Goal: Information Seeking & Learning: Learn about a topic

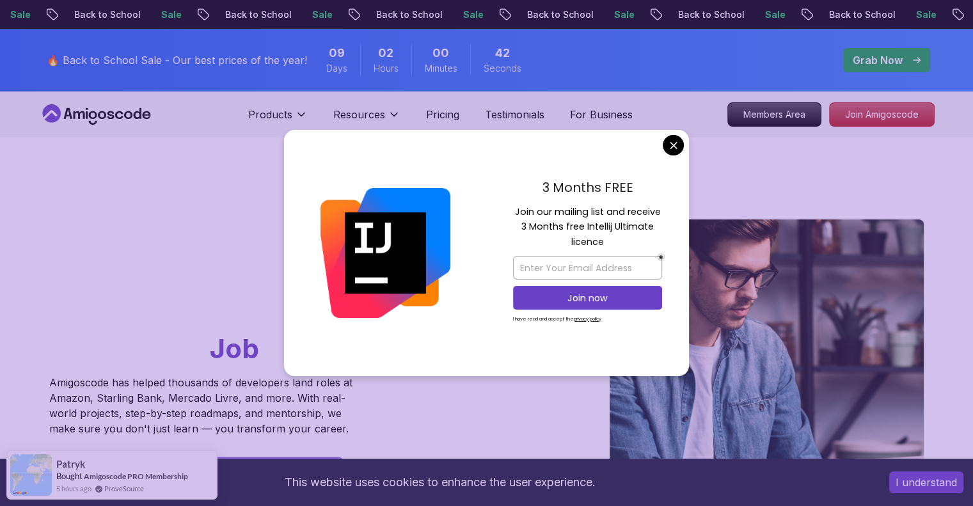
click at [876, 57] on p "Grab Now" at bounding box center [878, 59] width 50 height 15
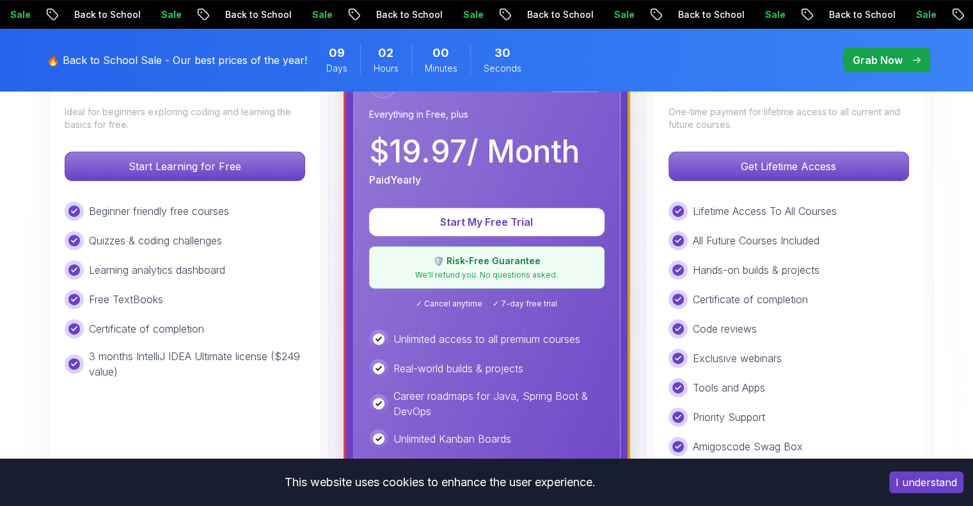
scroll to position [424, 0]
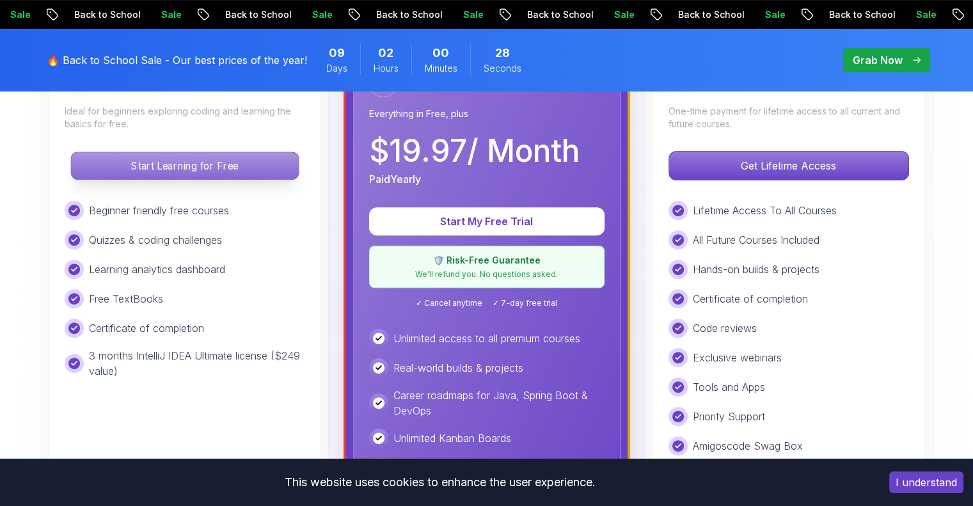
click at [164, 175] on p "Start Learning for Free" at bounding box center [184, 165] width 227 height 27
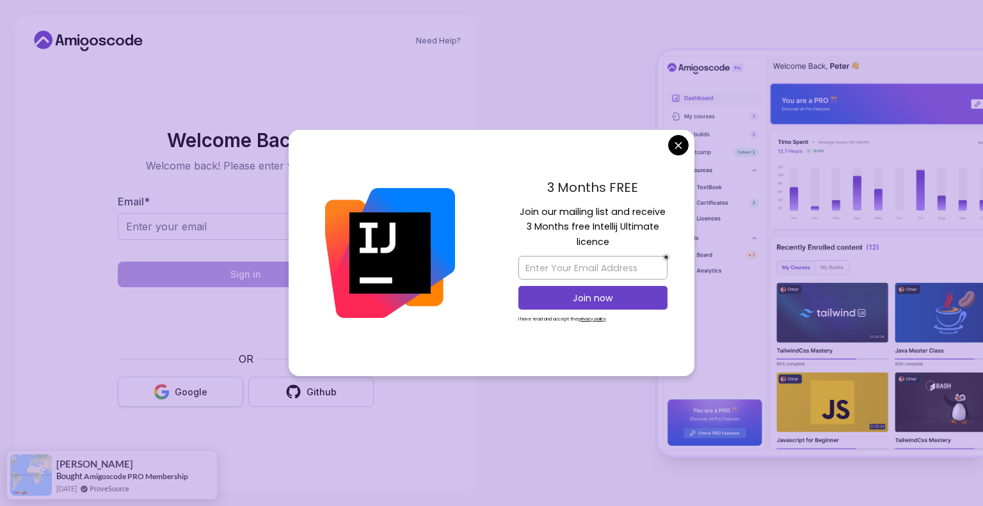
click at [191, 393] on div "Google" at bounding box center [191, 392] width 33 height 13
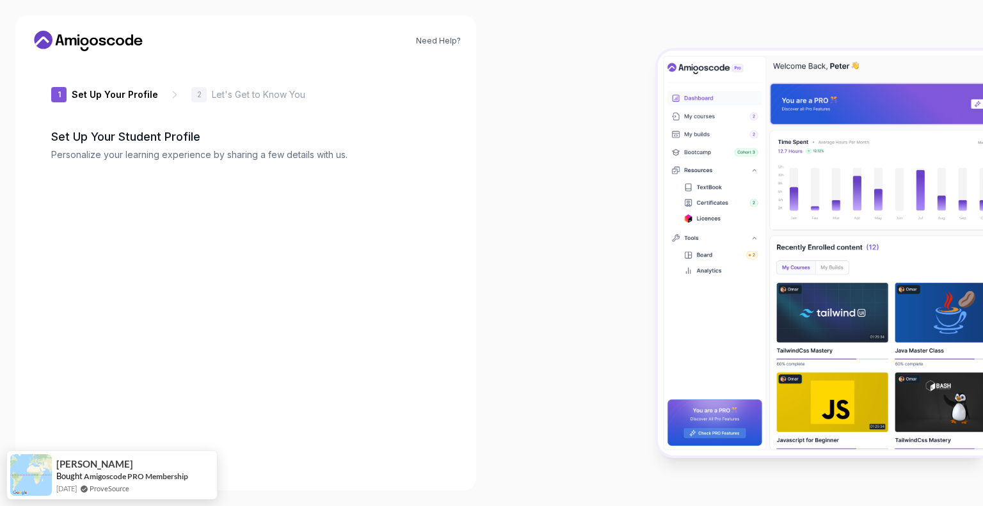
type input "sharprabbitc2520"
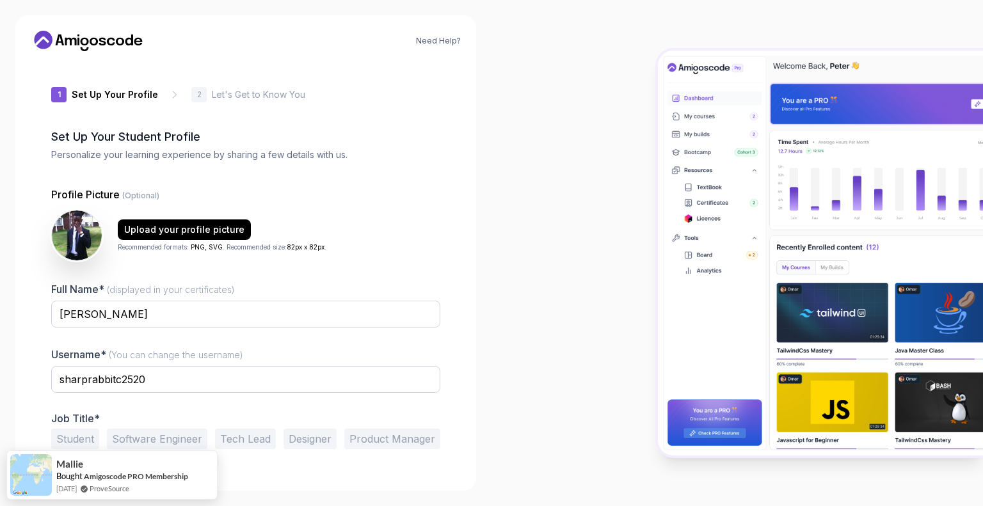
scroll to position [27, 0]
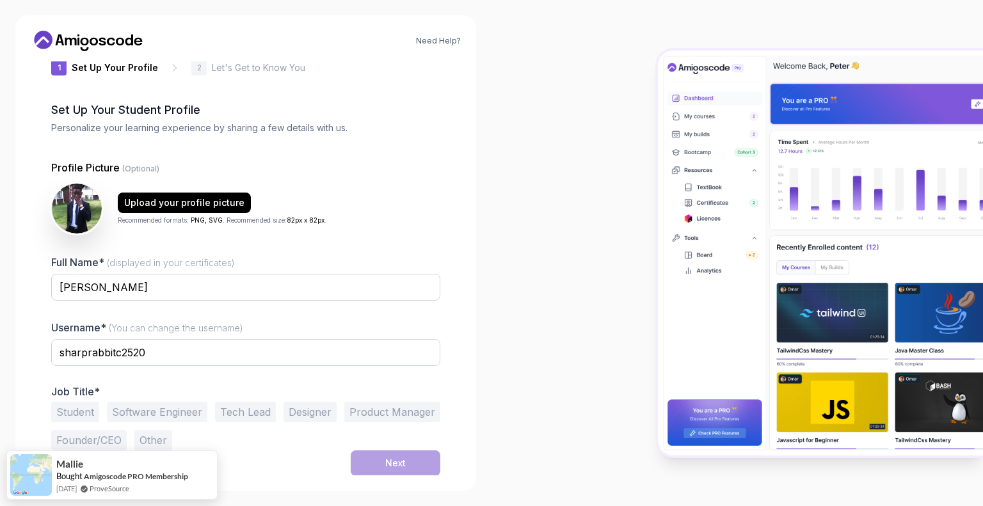
click at [79, 413] on button "Student" at bounding box center [75, 412] width 48 height 20
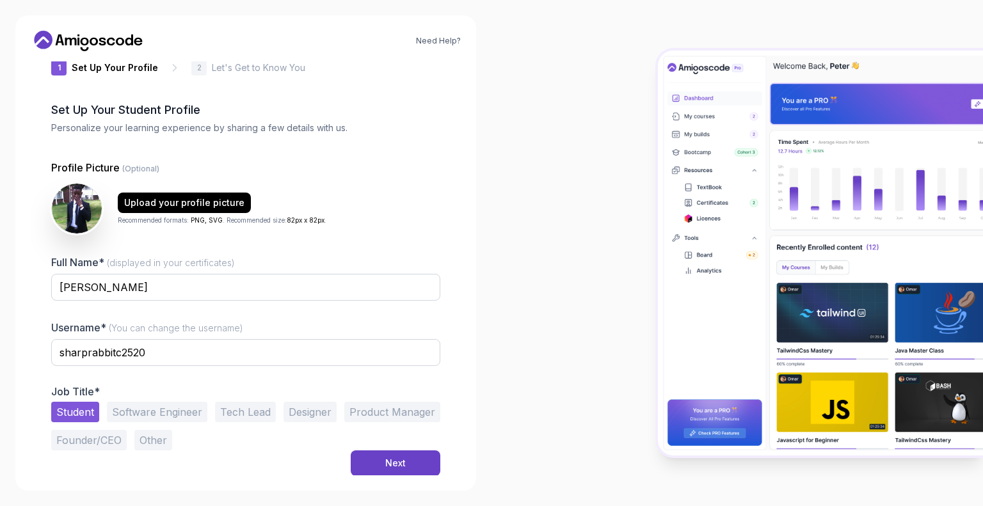
click at [368, 475] on div "Need Help? 1 Set Up Your Profile 1 Set Up Your Profile 2 Let's Get to Know You …" at bounding box center [245, 252] width 461 height 475
click at [371, 465] on button "Next" at bounding box center [396, 463] width 90 height 26
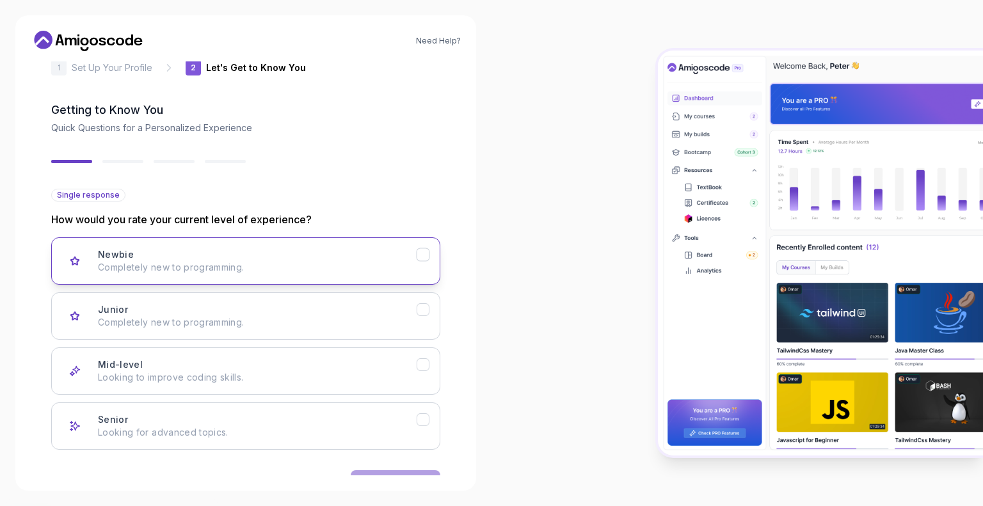
click at [249, 263] on p "Completely new to programming." at bounding box center [257, 267] width 319 height 13
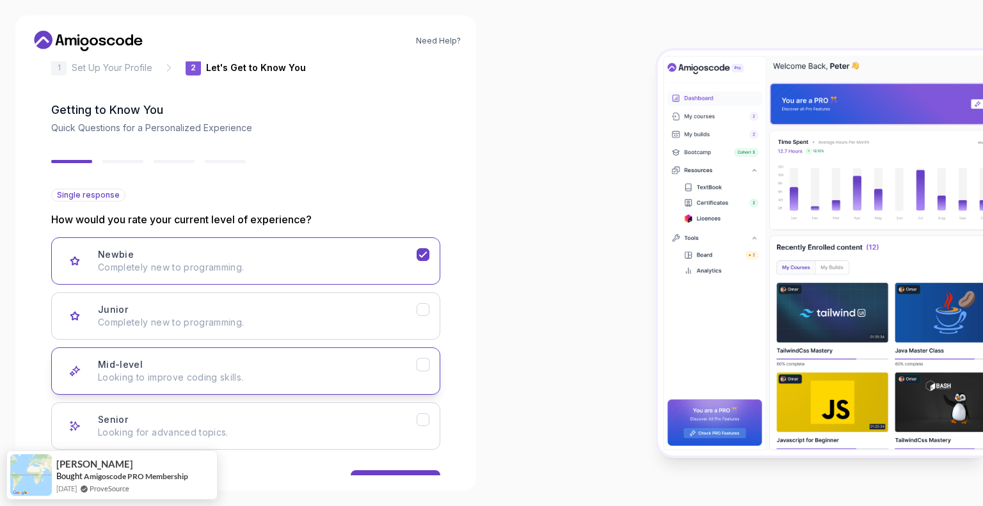
scroll to position [67, 0]
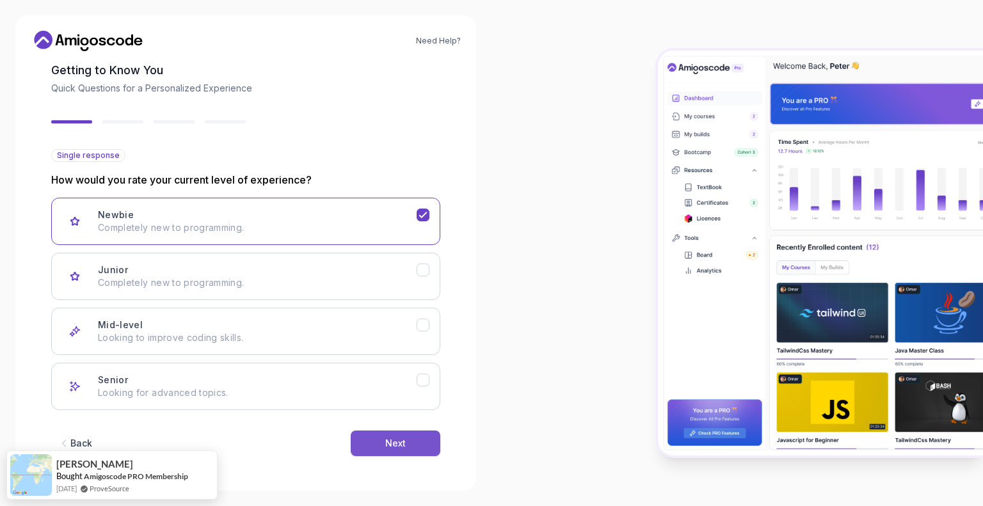
click at [392, 448] on div "Next" at bounding box center [395, 443] width 20 height 13
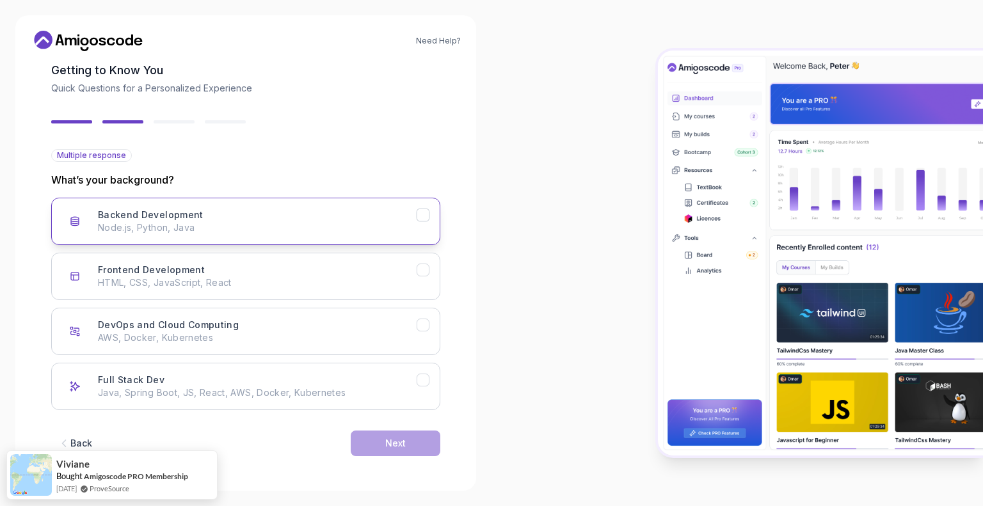
click at [207, 220] on div "Backend Development Node.js, Python, Java" at bounding box center [257, 222] width 319 height 26
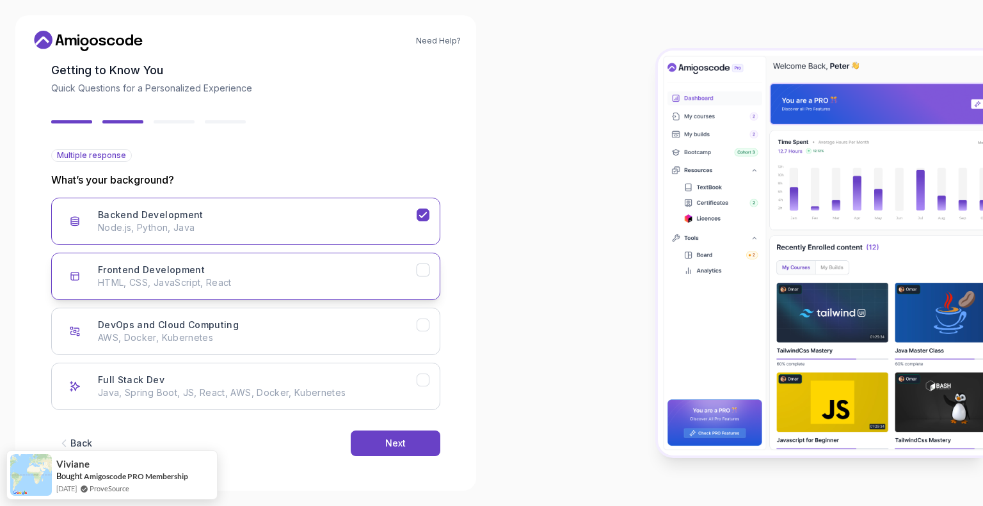
click at [400, 266] on div "Frontend Development HTML, CSS, JavaScript, React" at bounding box center [257, 277] width 319 height 26
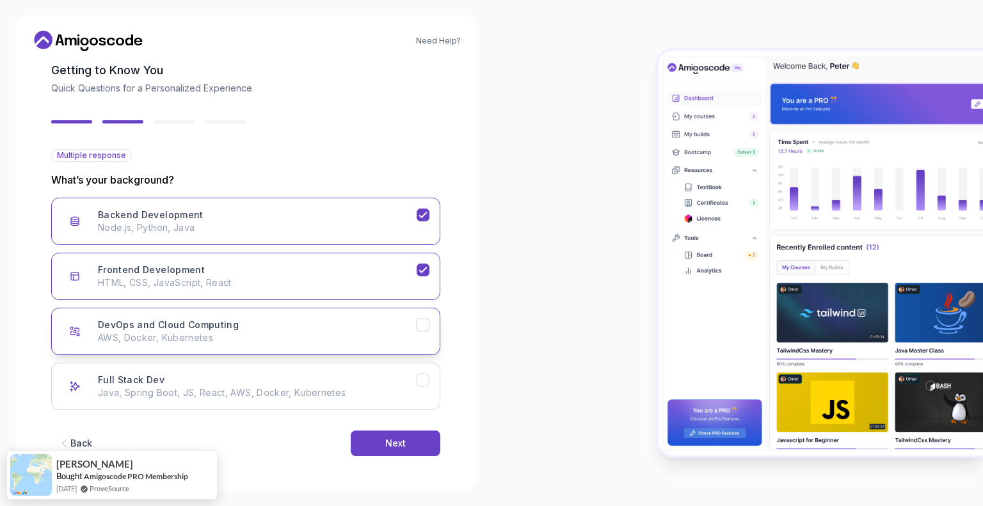
click at [416, 320] on div "DevOps and Cloud Computing" at bounding box center [422, 325] width 13 height 13
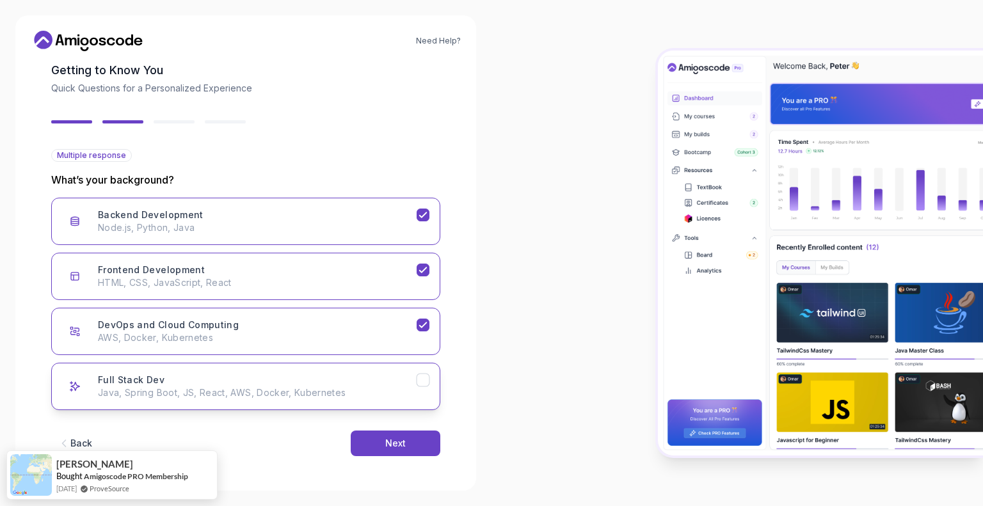
click at [421, 377] on icon "Full Stack Dev" at bounding box center [423, 380] width 12 height 12
click at [421, 381] on icon "Full Stack Dev" at bounding box center [422, 379] width 7 height 5
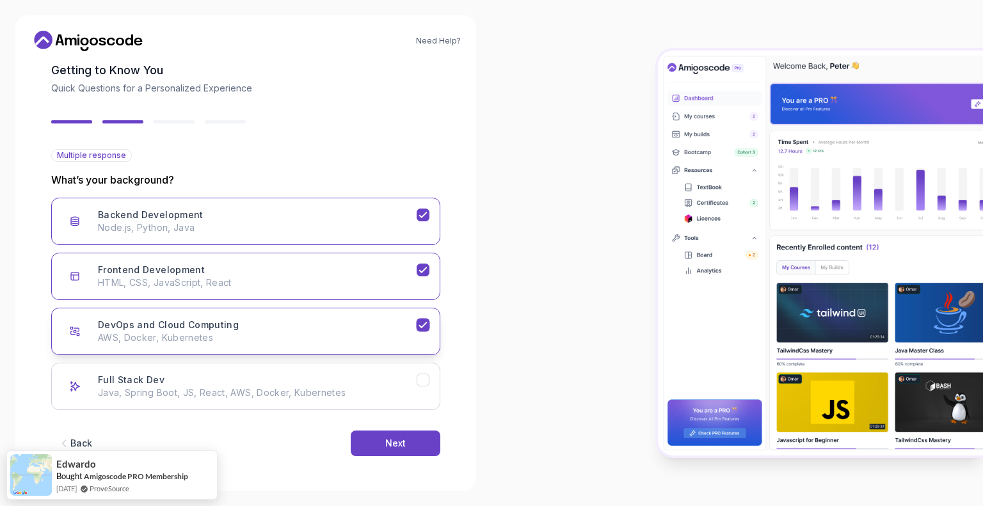
click at [425, 315] on button "DevOps and Cloud Computing AWS, Docker, Kubernetes" at bounding box center [245, 331] width 389 height 47
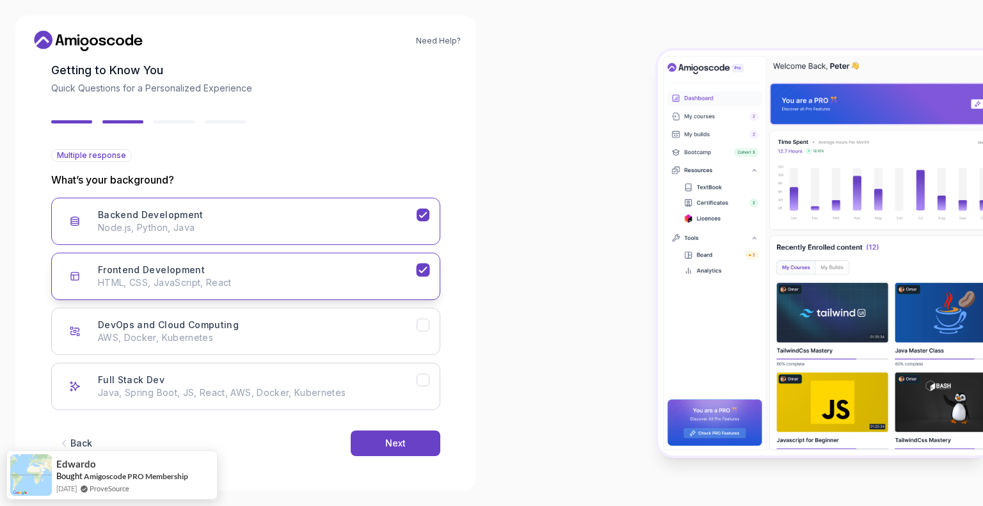
click at [425, 279] on button "Frontend Development HTML, CSS, JavaScript, React" at bounding box center [245, 276] width 389 height 47
click at [423, 220] on icon "Backend Development" at bounding box center [423, 215] width 12 height 12
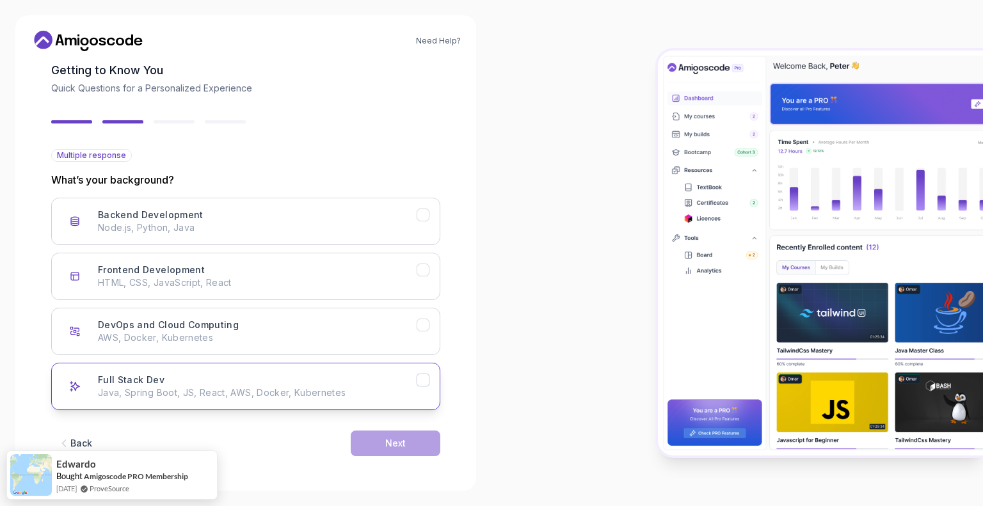
click at [423, 382] on icon "Full Stack Dev" at bounding box center [423, 380] width 12 height 12
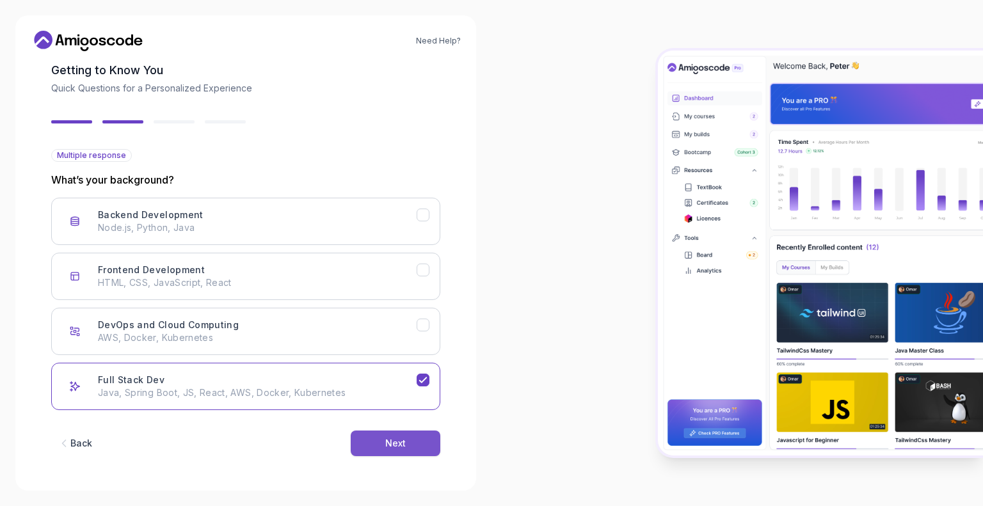
click at [374, 439] on button "Next" at bounding box center [396, 444] width 90 height 26
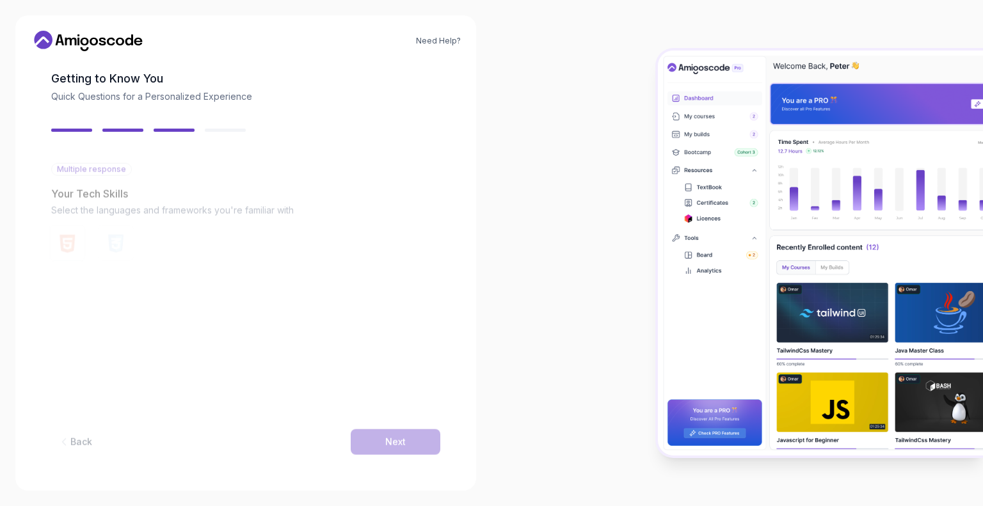
scroll to position [52, 0]
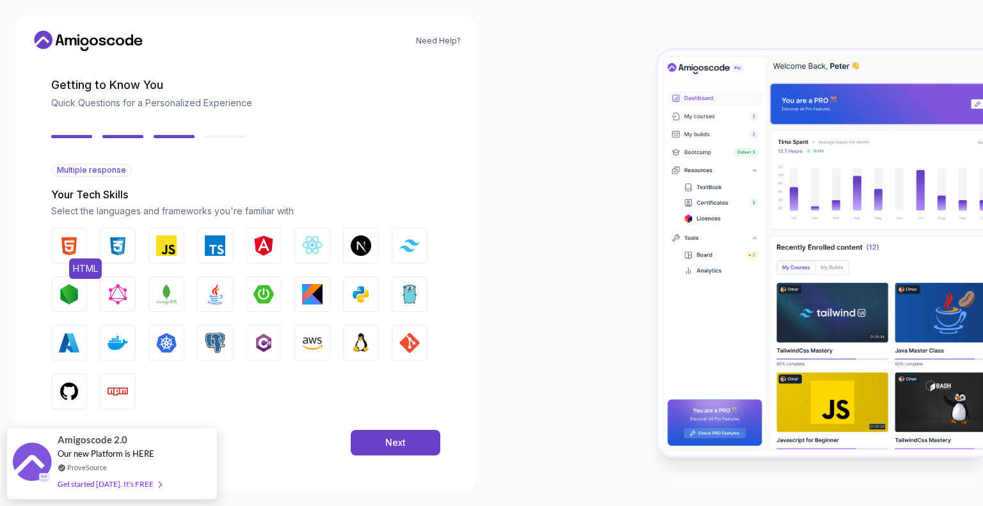
click at [68, 254] on img "button" at bounding box center [69, 245] width 20 height 20
click at [159, 252] on img "button" at bounding box center [166, 245] width 20 height 20
click at [273, 255] on img "button" at bounding box center [263, 245] width 20 height 20
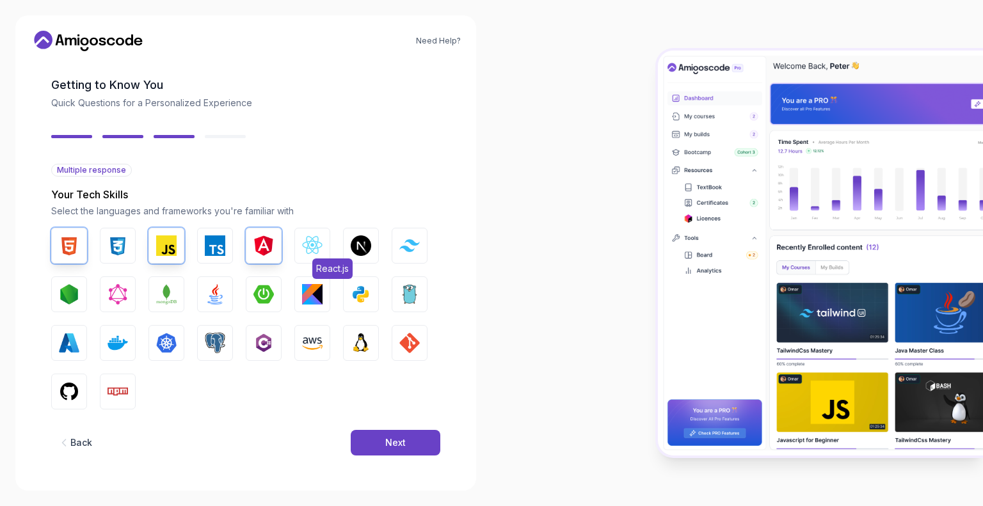
click at [320, 250] on img "button" at bounding box center [312, 245] width 20 height 20
click at [359, 292] on img "button" at bounding box center [361, 294] width 20 height 20
click at [258, 299] on img "button" at bounding box center [263, 294] width 20 height 20
click at [214, 297] on img "button" at bounding box center [215, 294] width 20 height 20
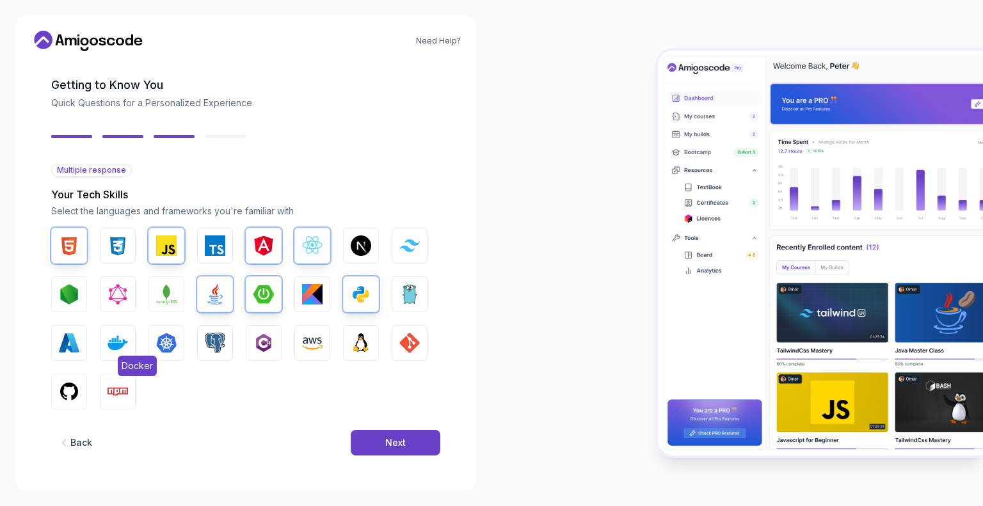
click at [116, 351] on img "button" at bounding box center [117, 343] width 20 height 20
click at [171, 351] on img "button" at bounding box center [166, 343] width 20 height 20
click at [374, 350] on button "Linux" at bounding box center [361, 343] width 36 height 36
click at [418, 351] on img "button" at bounding box center [409, 343] width 20 height 20
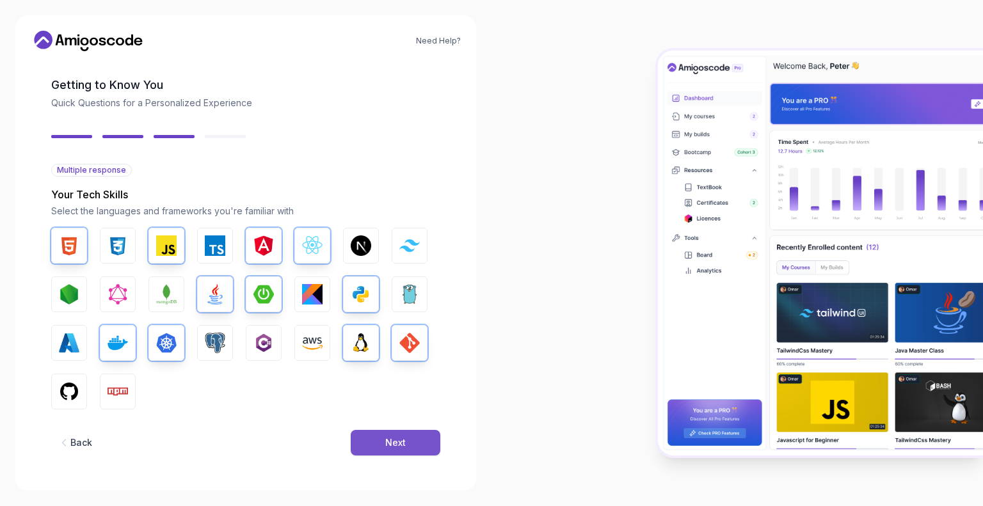
click at [408, 438] on button "Next" at bounding box center [396, 443] width 90 height 26
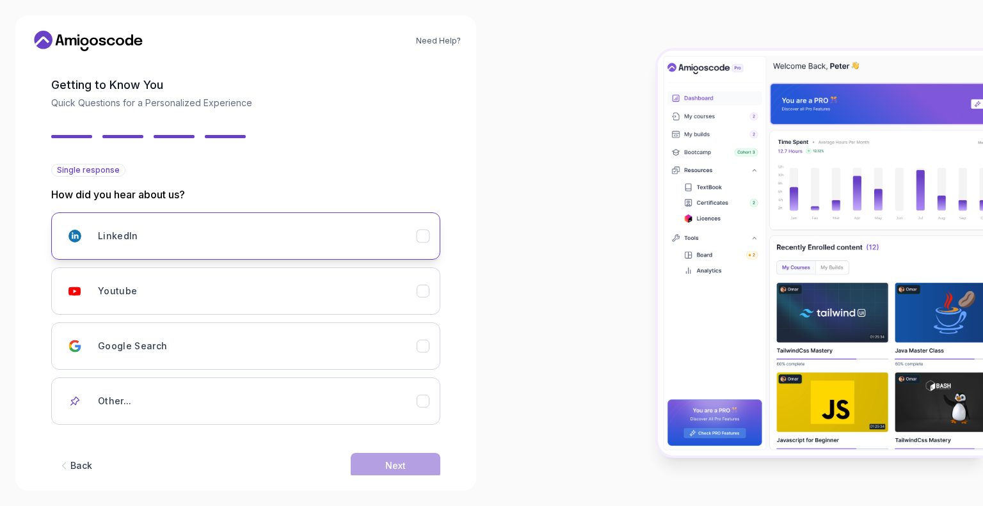
click at [225, 227] on div "LinkedIn" at bounding box center [257, 236] width 319 height 26
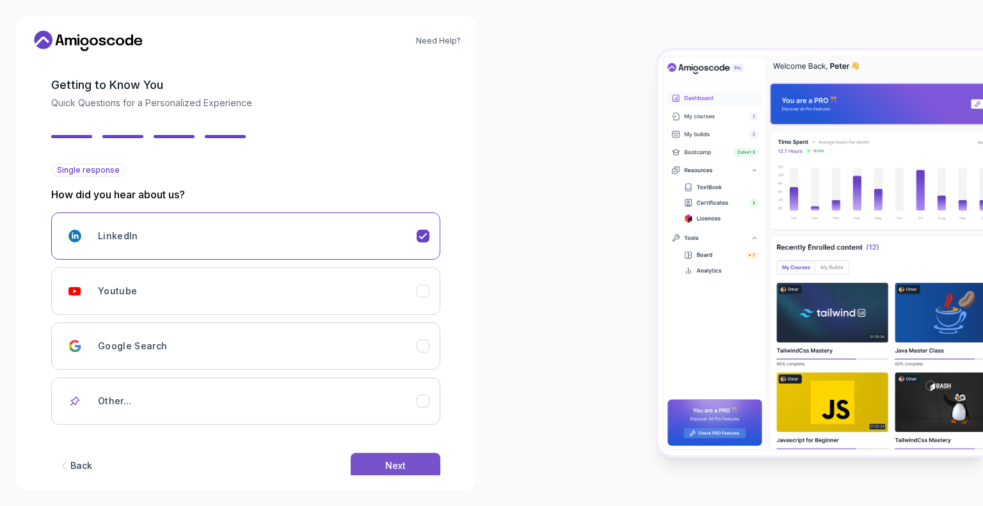
click at [368, 459] on button "Next" at bounding box center [396, 466] width 90 height 26
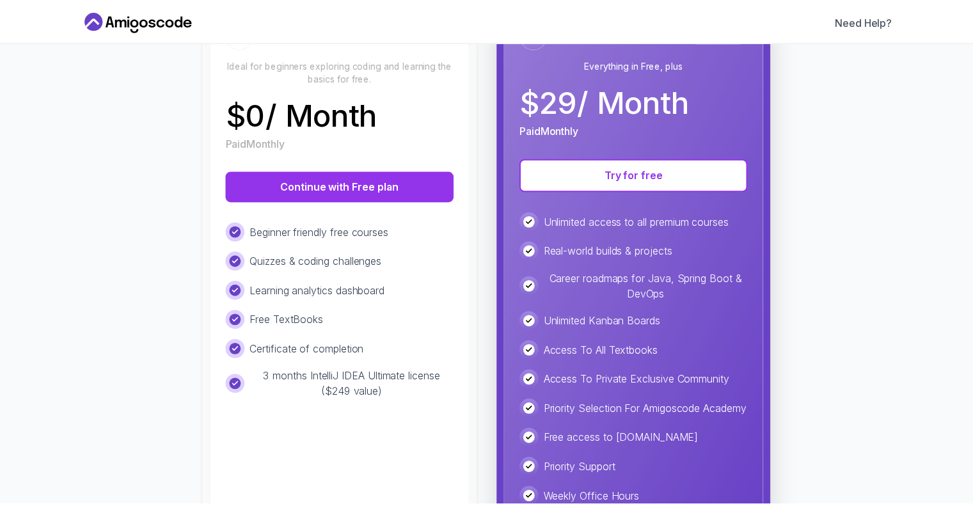
scroll to position [205, 0]
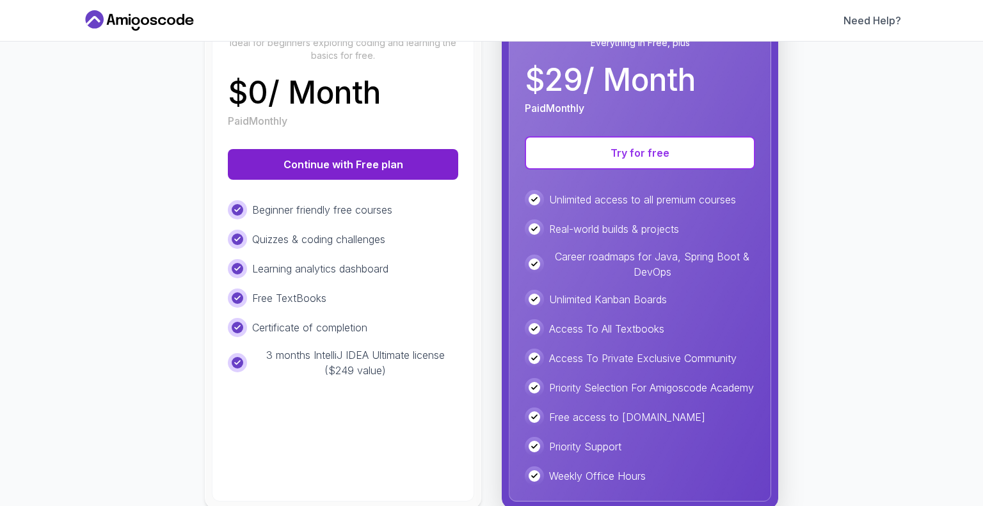
click at [344, 157] on button "Continue with Free plan" at bounding box center [343, 164] width 230 height 31
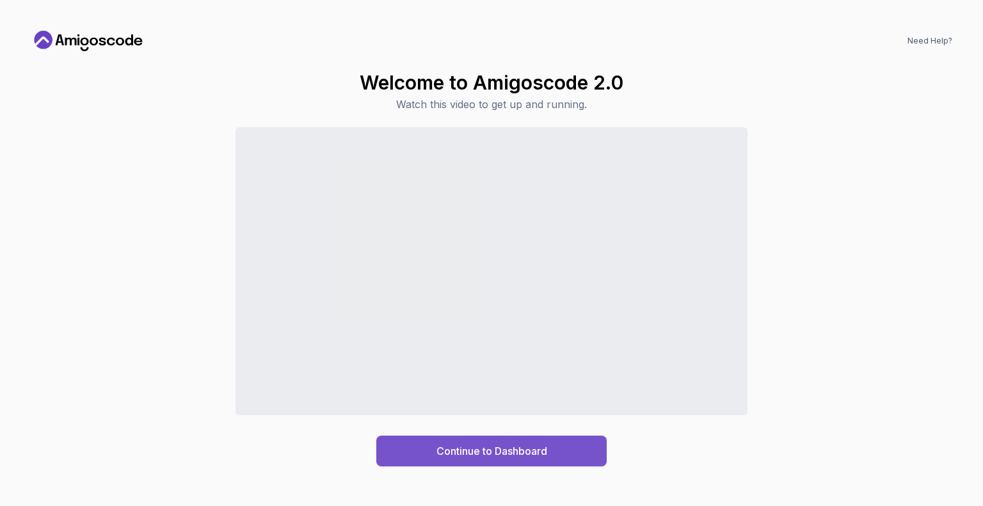
click at [517, 447] on div "Continue to Dashboard" at bounding box center [491, 450] width 111 height 15
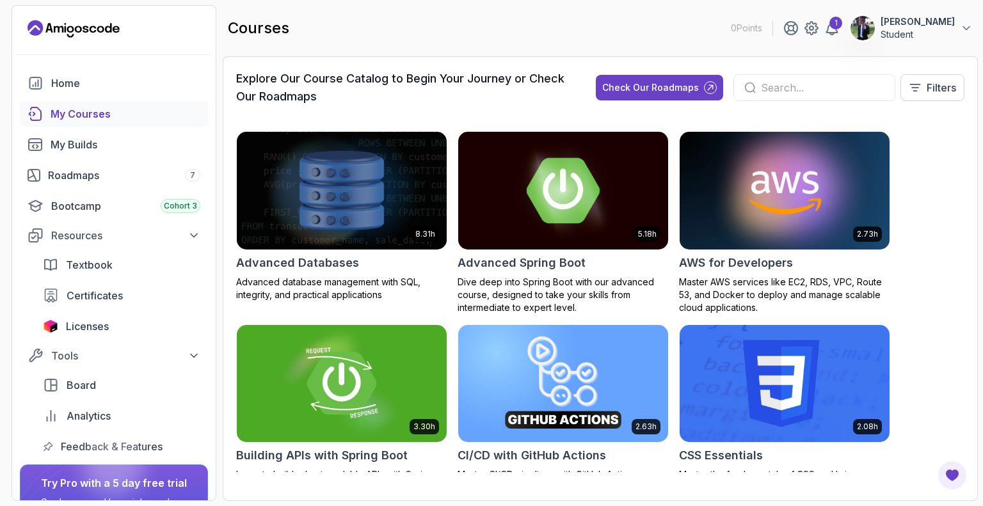
click at [573, 219] on img at bounding box center [563, 190] width 220 height 123
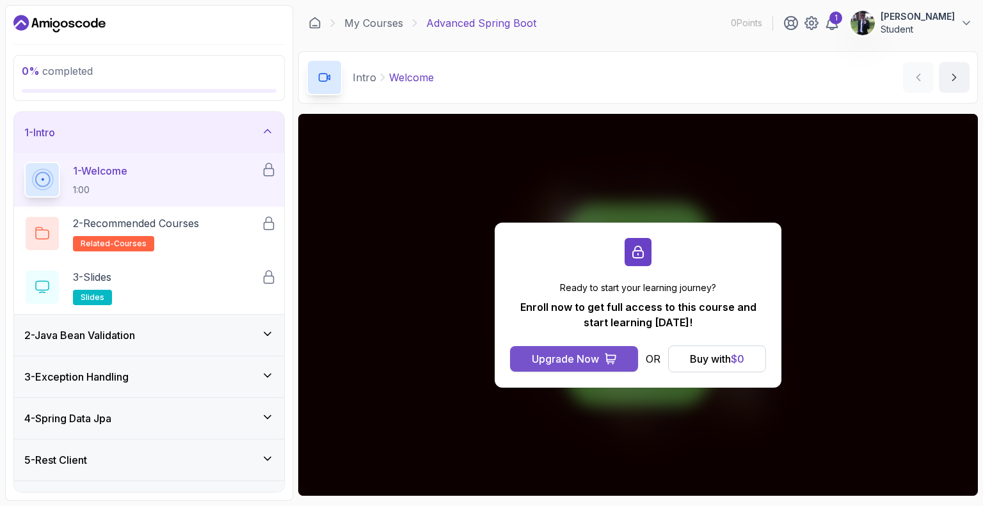
click at [560, 358] on div "Upgrade Now" at bounding box center [565, 358] width 67 height 15
click at [70, 177] on div "1 - Welcome 1:00" at bounding box center [142, 180] width 237 height 36
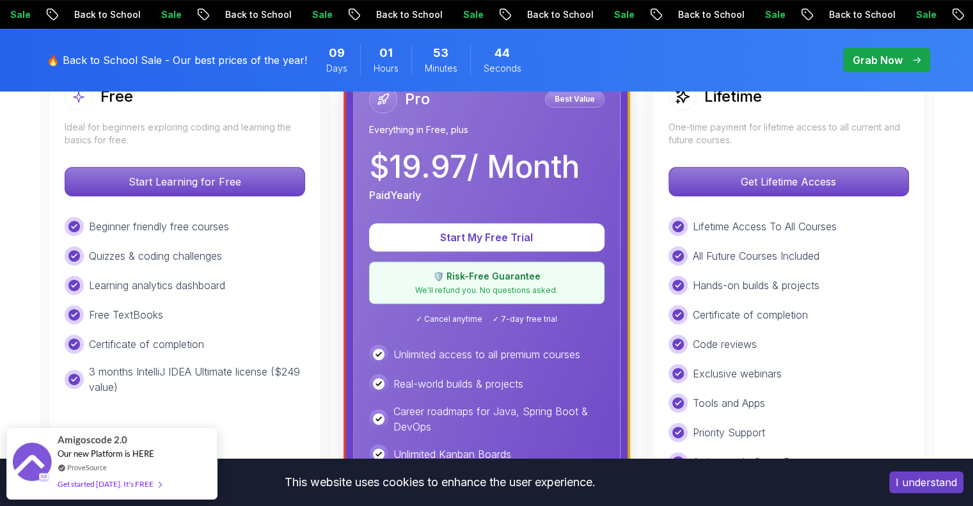
scroll to position [409, 0]
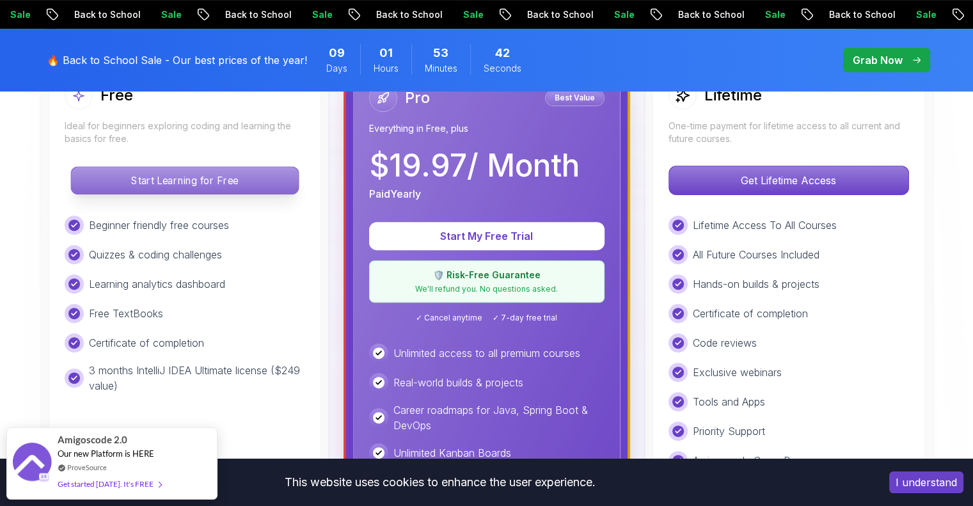
click at [187, 178] on p "Start Learning for Free" at bounding box center [184, 180] width 227 height 27
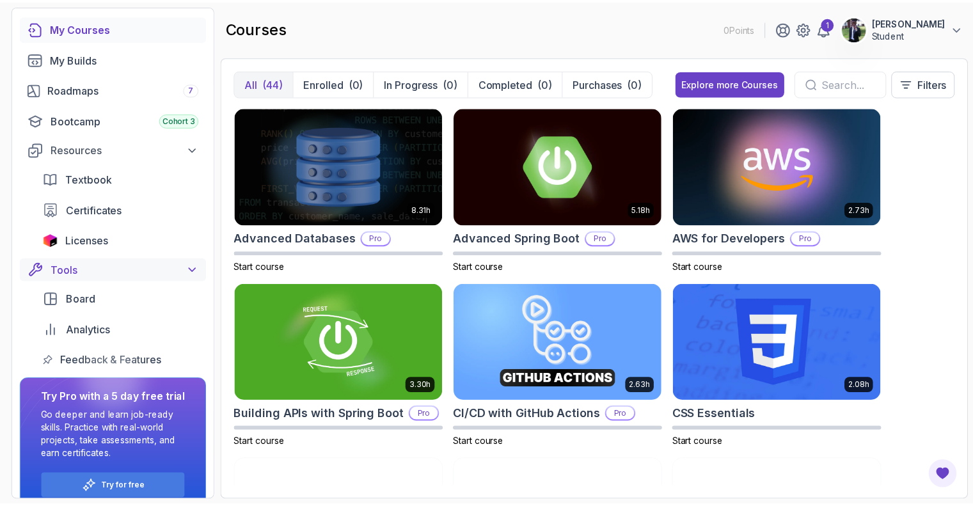
scroll to position [104, 0]
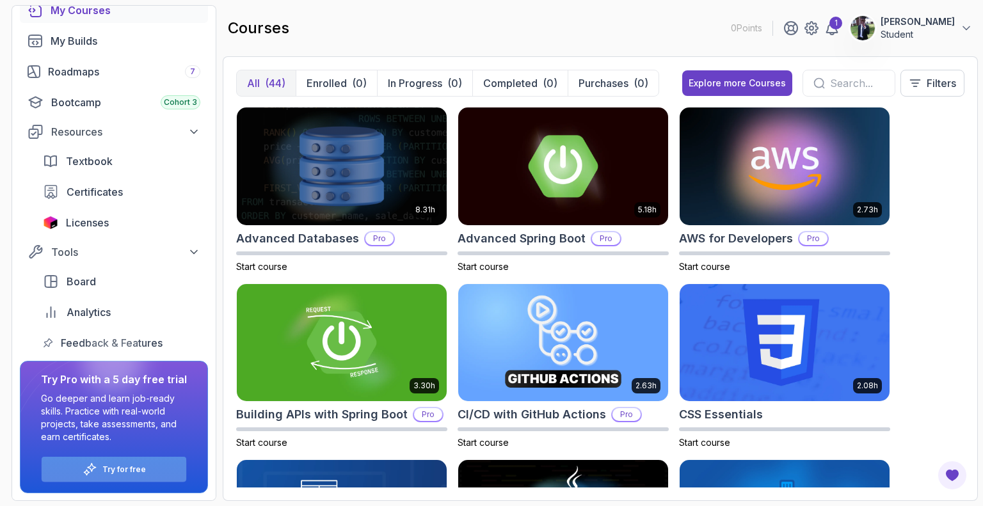
click at [105, 472] on p "Try for free" at bounding box center [123, 469] width 43 height 10
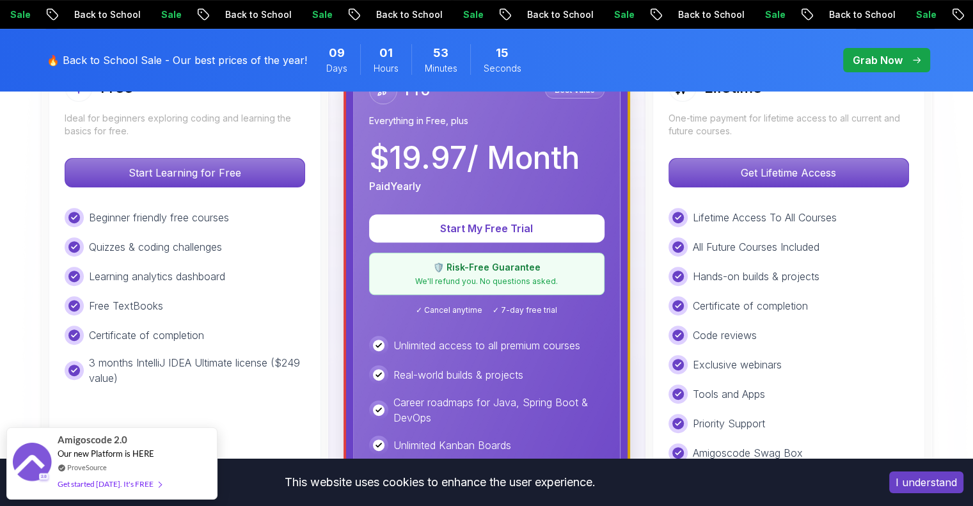
scroll to position [450, 0]
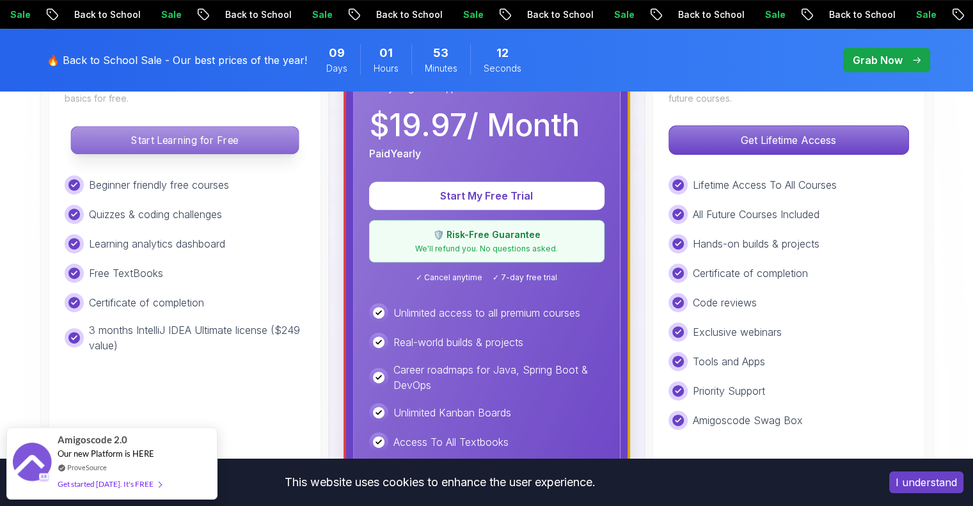
click at [196, 143] on p "Start Learning for Free" at bounding box center [184, 140] width 227 height 27
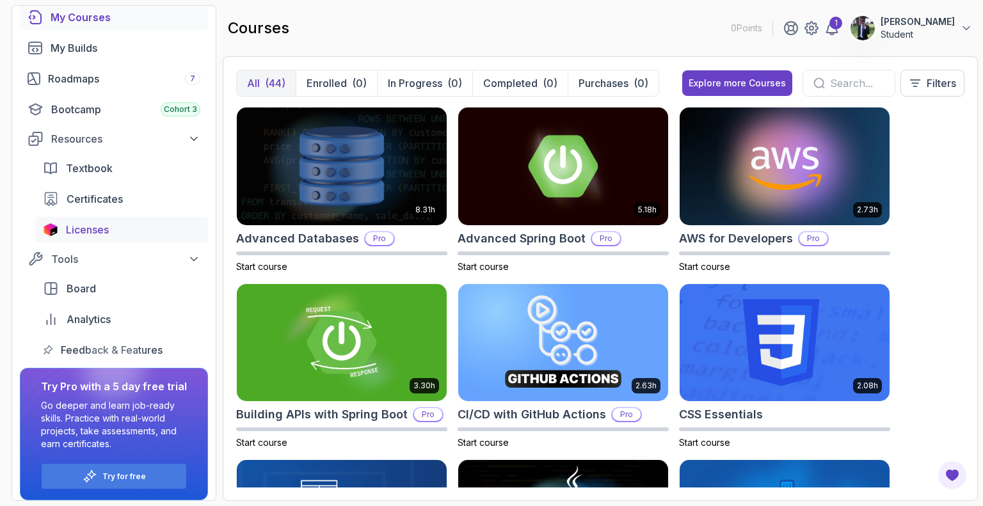
scroll to position [104, 0]
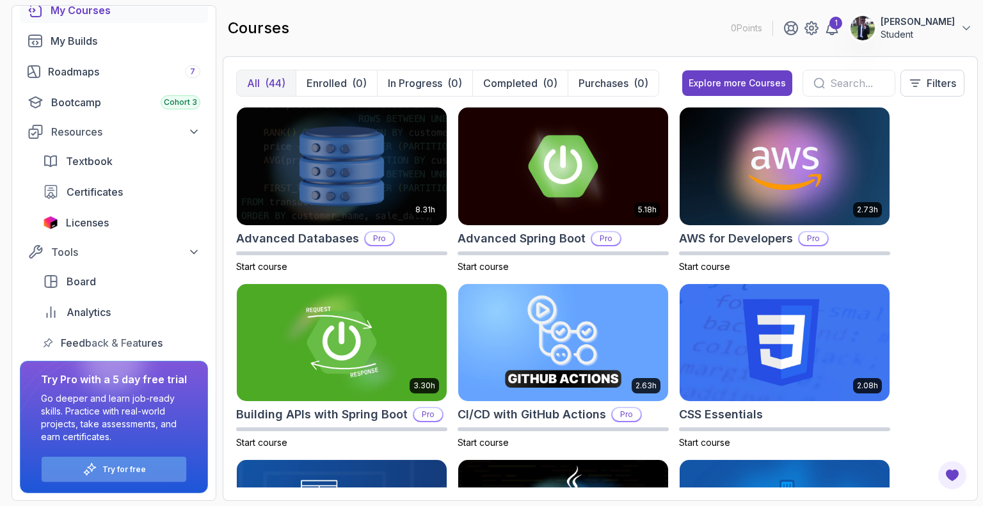
drag, startPoint x: 89, startPoint y: 468, endPoint x: 86, endPoint y: 475, distance: 8.1
click at [86, 475] on icon at bounding box center [90, 469] width 15 height 15
click at [94, 473] on icon at bounding box center [90, 469] width 15 height 15
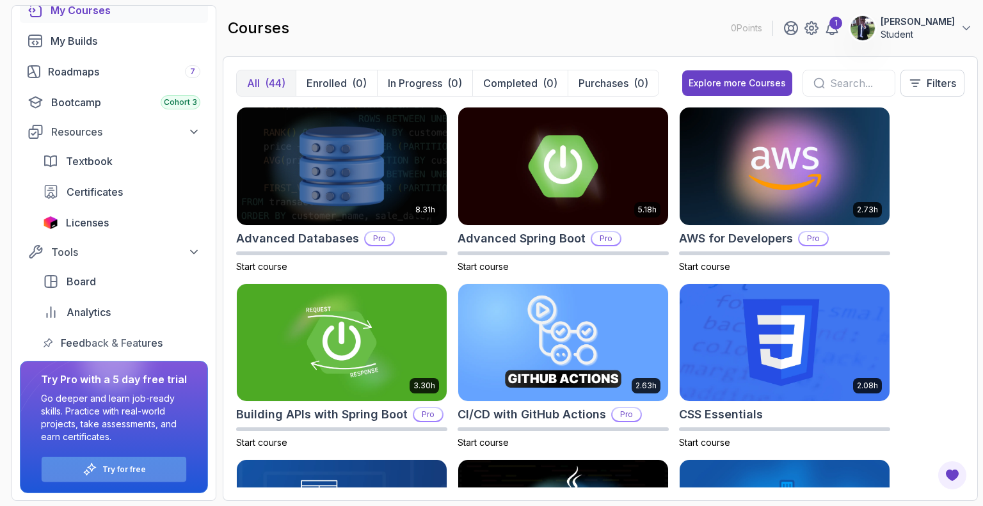
click at [94, 473] on icon at bounding box center [90, 469] width 15 height 15
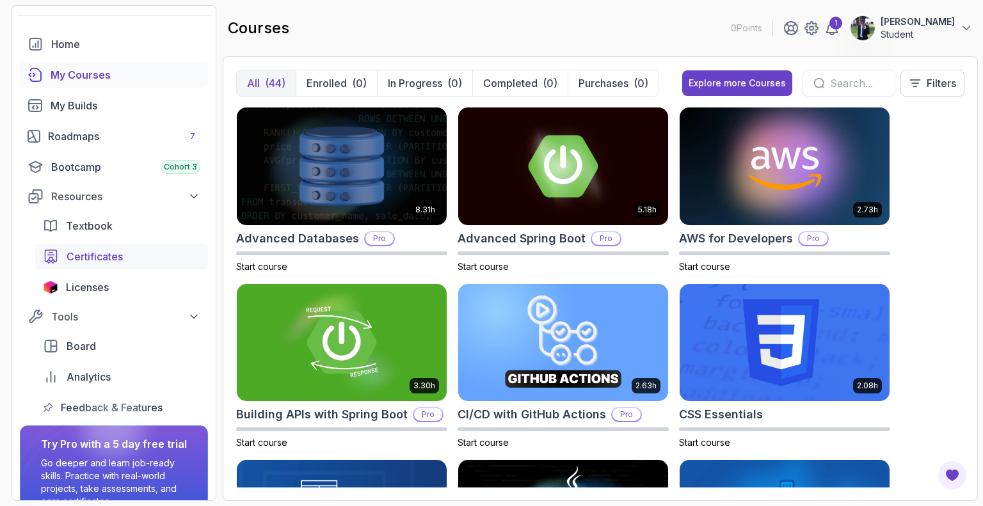
scroll to position [40, 0]
click at [84, 132] on div "Roadmaps 7" at bounding box center [124, 135] width 152 height 15
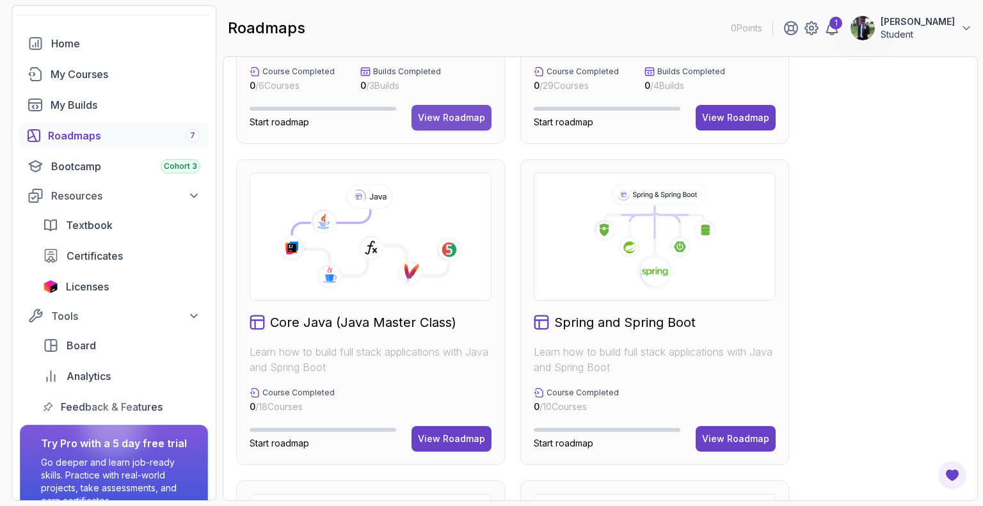
scroll to position [241, 0]
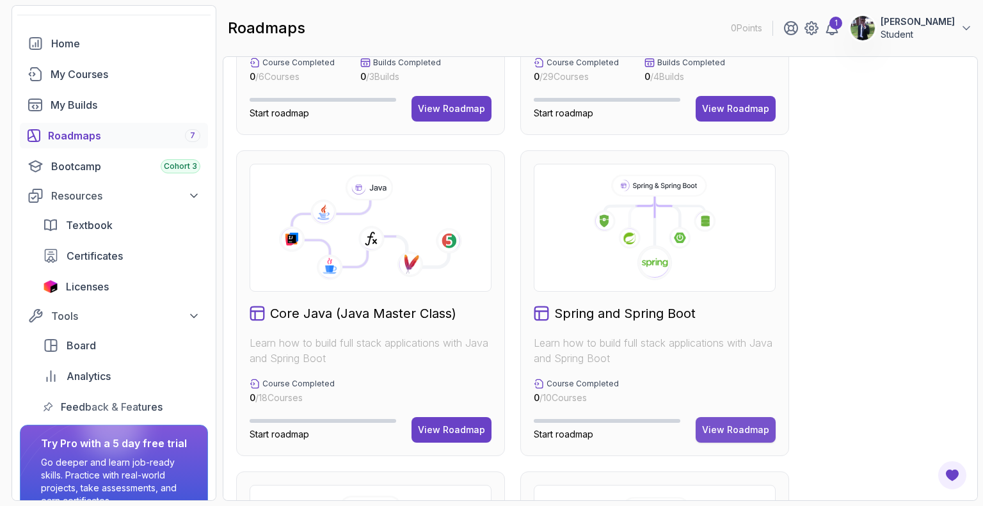
click at [719, 429] on div "View Roadmap" at bounding box center [735, 429] width 67 height 13
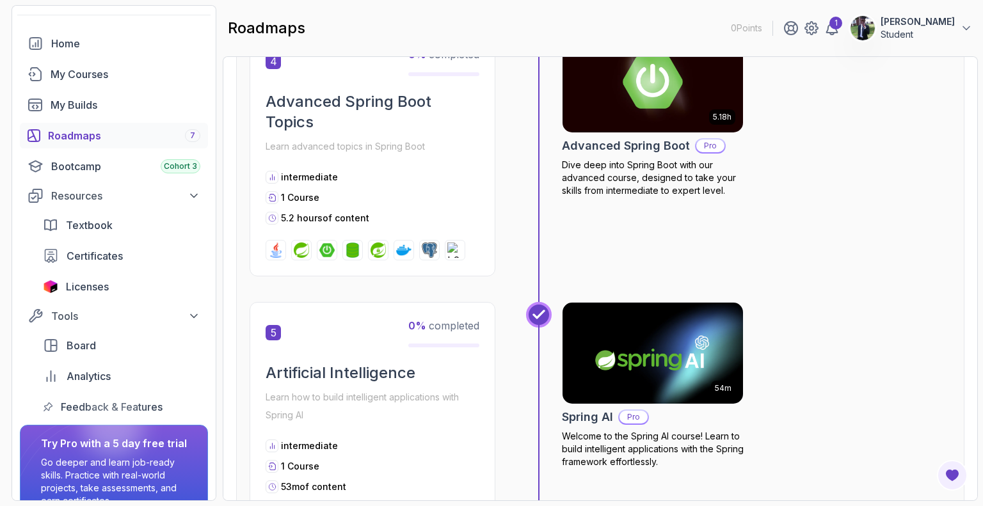
scroll to position [1156, 0]
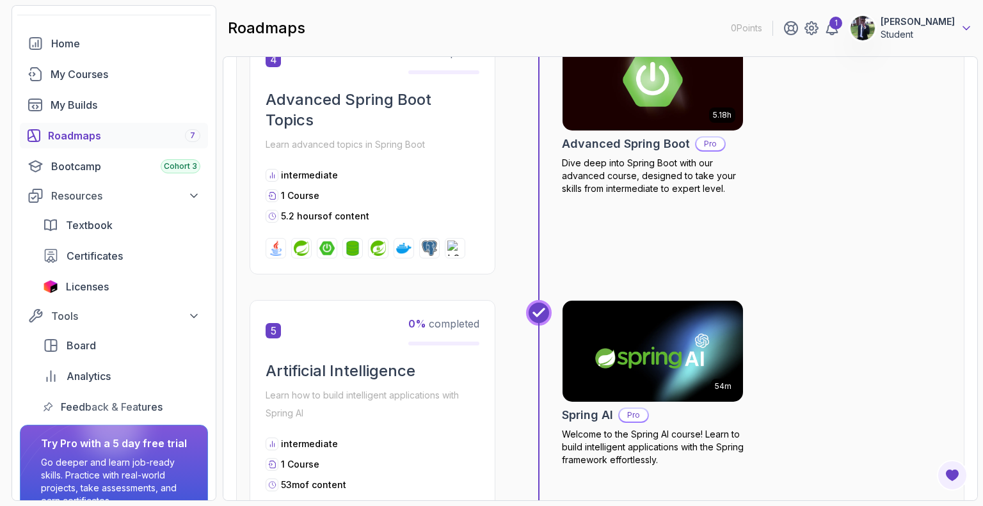
click at [967, 26] on icon at bounding box center [966, 28] width 13 height 13
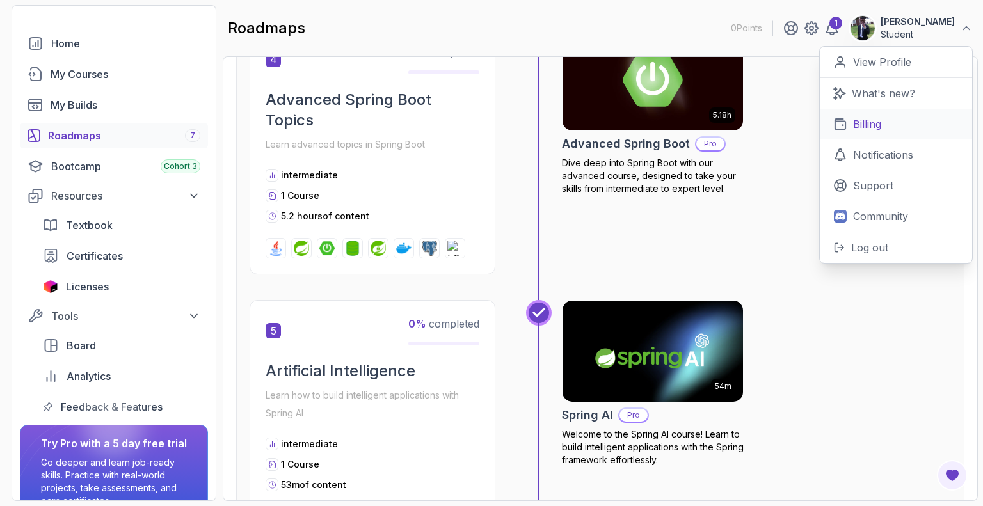
click at [860, 127] on p "Billing" at bounding box center [867, 123] width 28 height 15
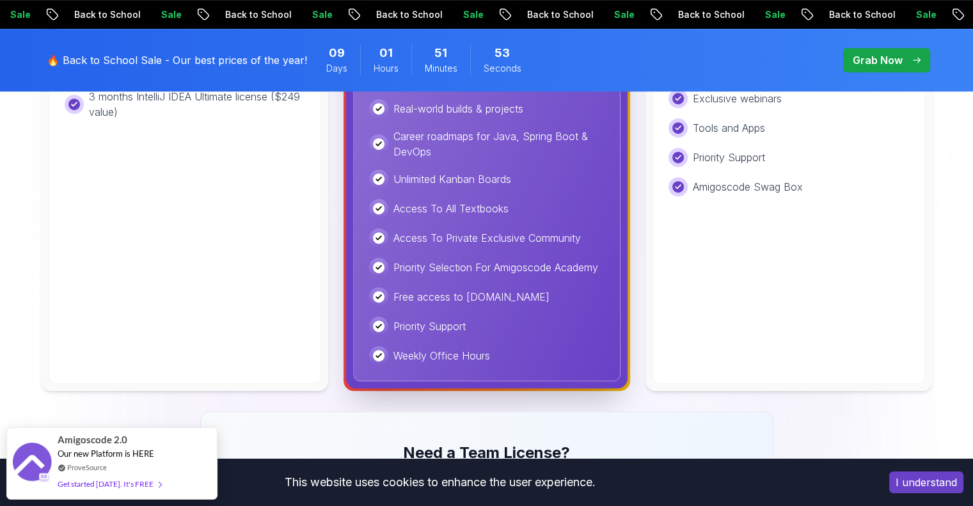
scroll to position [684, 0]
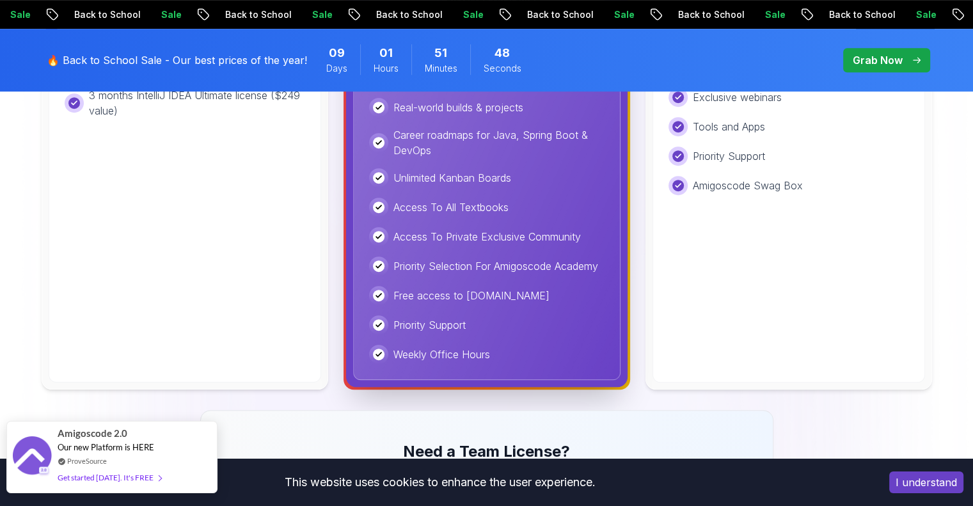
click at [118, 480] on div "Get started today. It's FREE" at bounding box center [110, 477] width 104 height 15
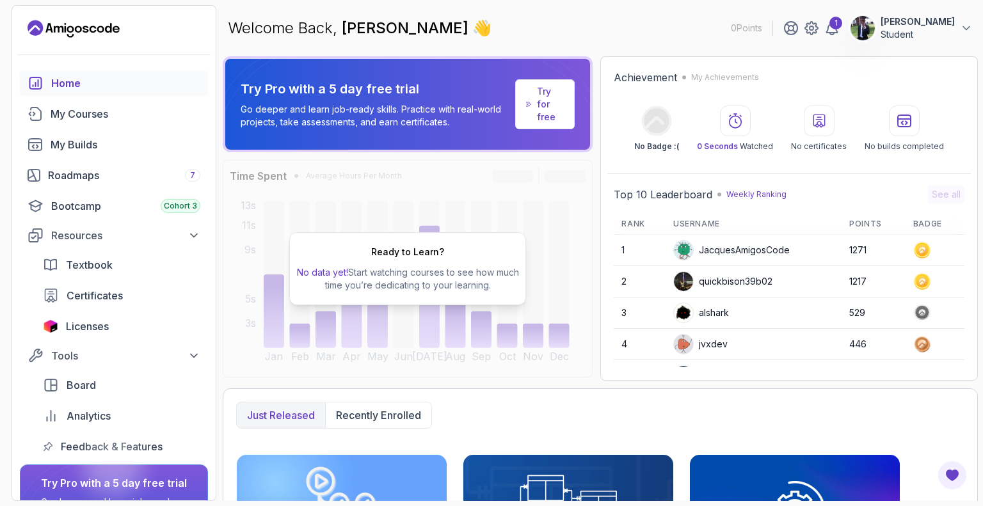
click at [551, 111] on p "Try for free" at bounding box center [550, 104] width 27 height 38
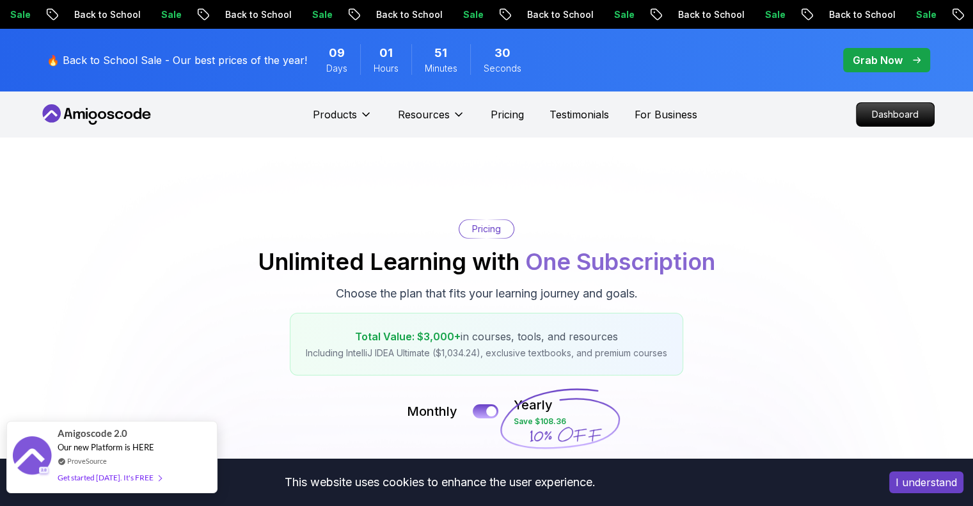
click at [85, 478] on div "Get started today. It's FREE" at bounding box center [110, 477] width 104 height 15
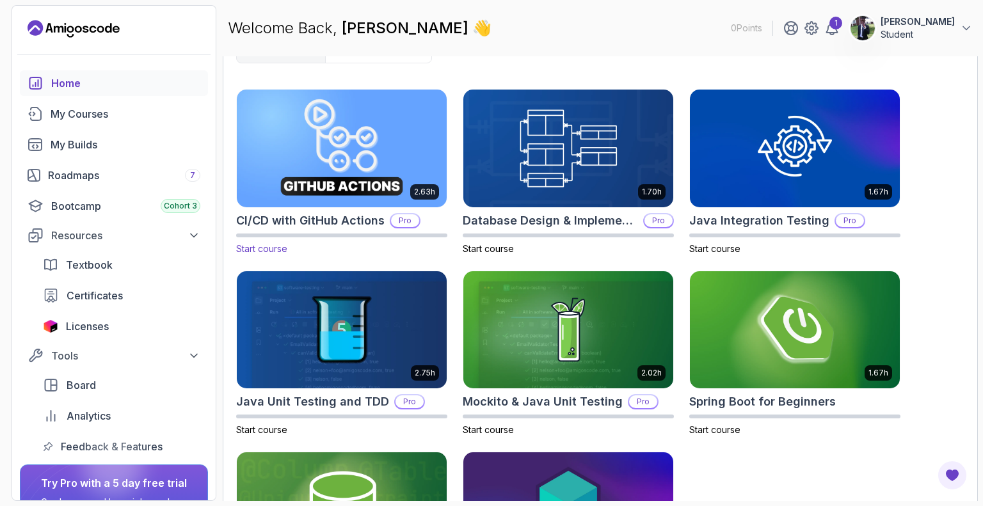
scroll to position [386, 0]
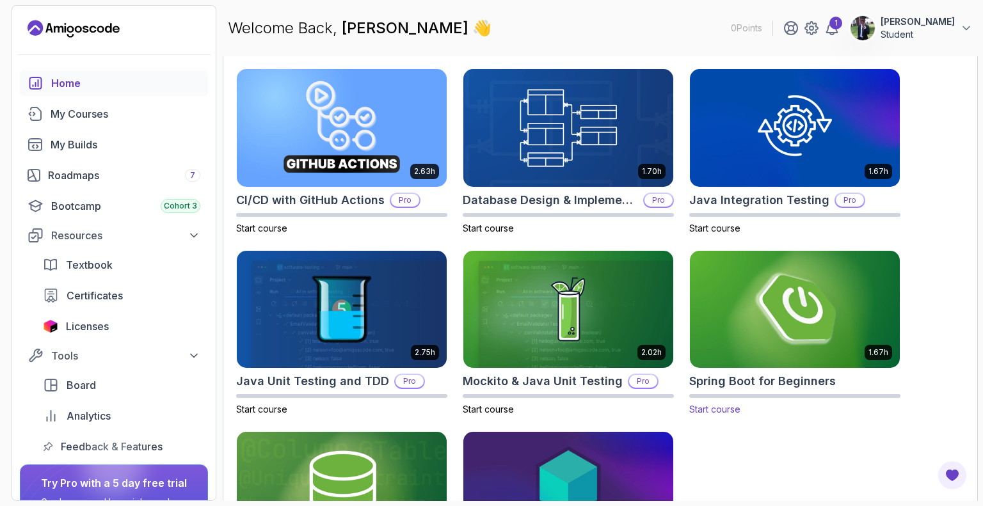
click at [747, 329] on img at bounding box center [794, 309] width 220 height 123
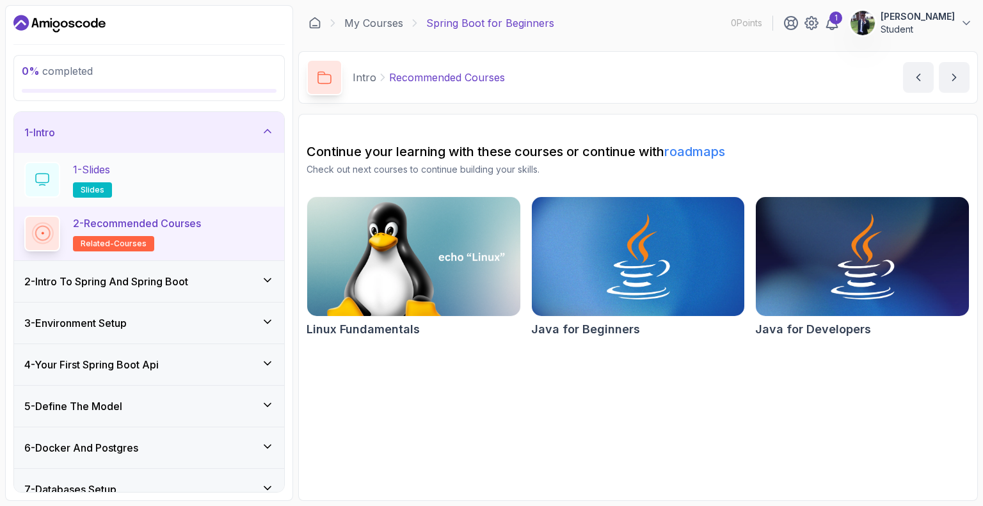
click at [99, 171] on p "1 - Slides" at bounding box center [91, 169] width 37 height 15
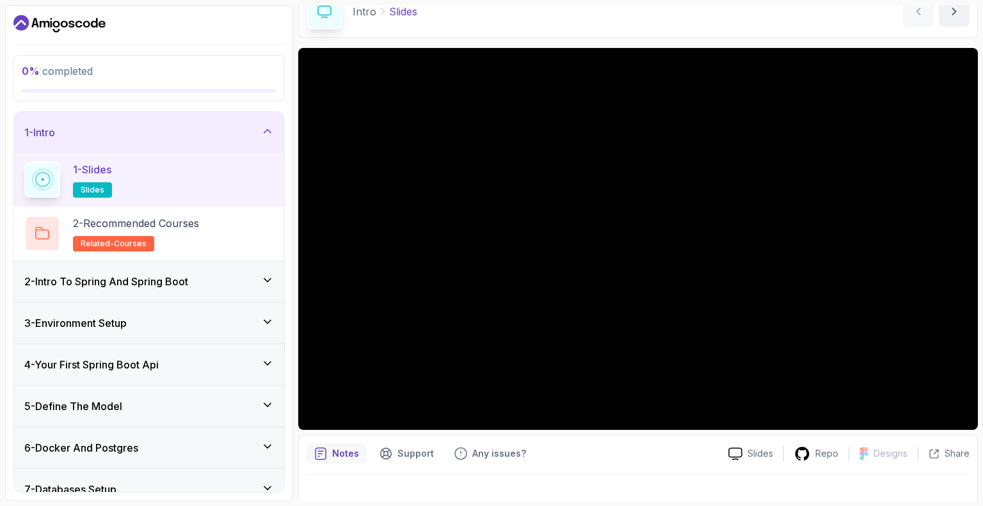
scroll to position [83, 0]
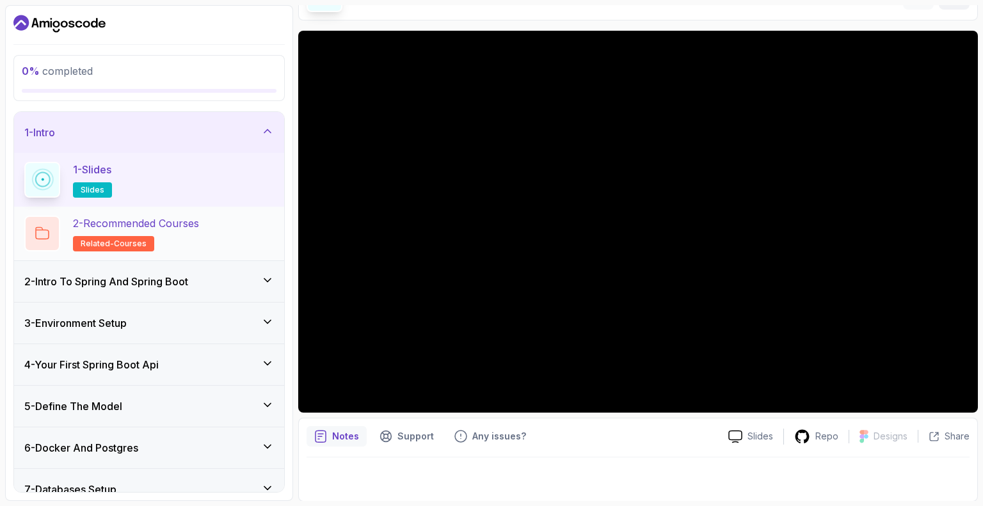
click at [145, 219] on p "2 - Recommended Courses" at bounding box center [136, 223] width 126 height 15
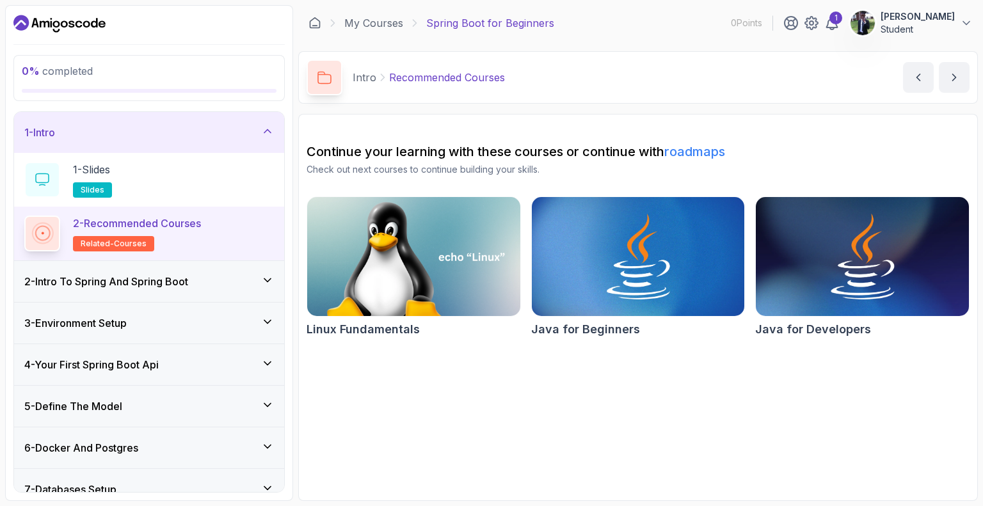
click at [119, 315] on h3 "3 - Environment Setup" at bounding box center [75, 322] width 102 height 15
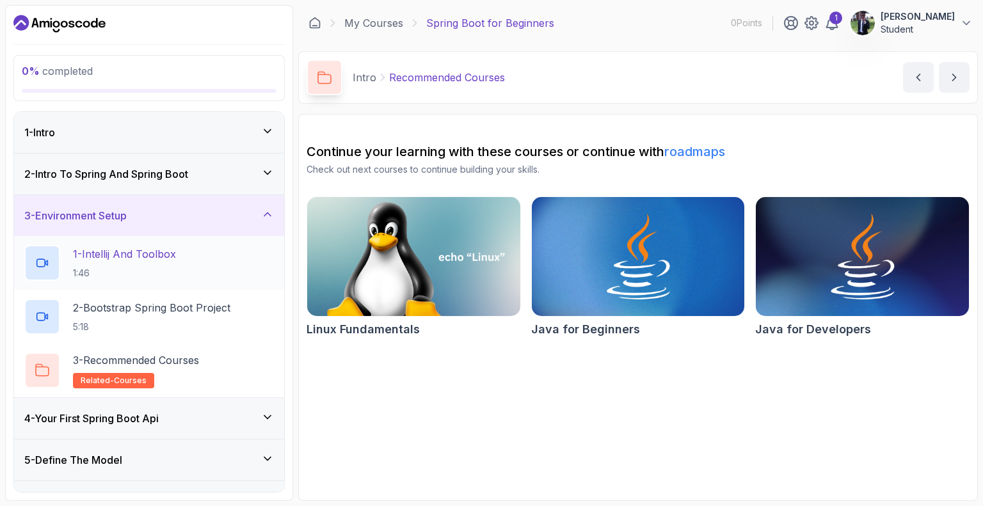
click at [125, 264] on h2 "1 - Intellij And Toolbox 1:46" at bounding box center [124, 262] width 103 height 33
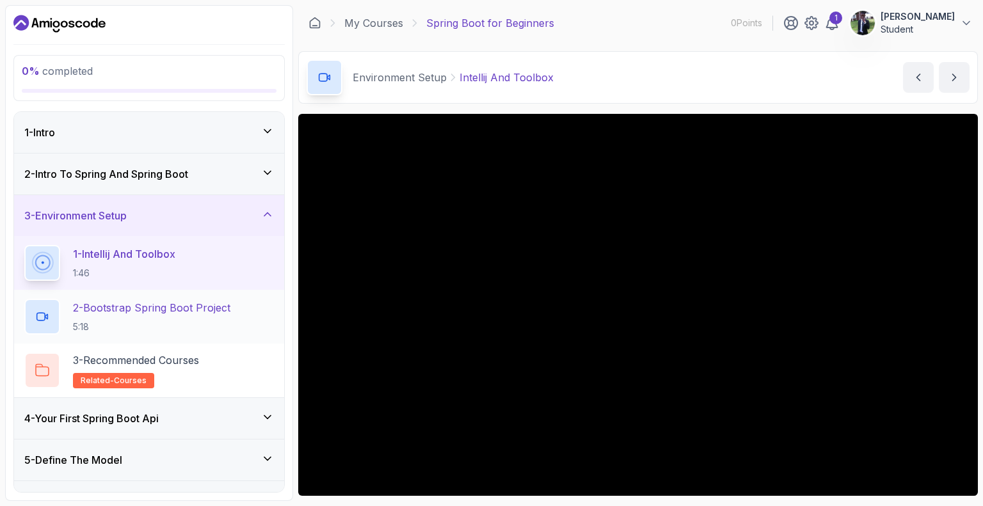
click at [138, 320] on p "5:18" at bounding box center [151, 326] width 157 height 13
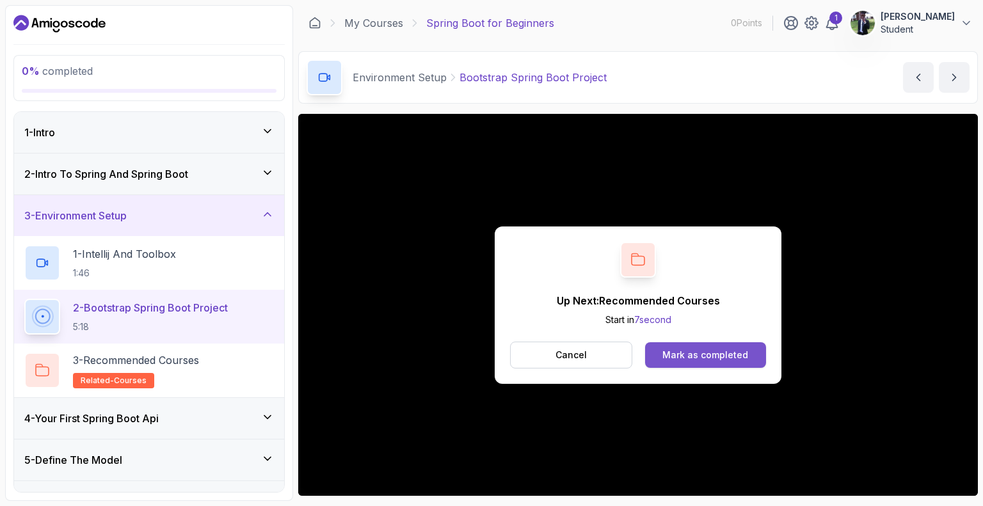
click at [660, 356] on button "Mark as completed" at bounding box center [705, 355] width 121 height 26
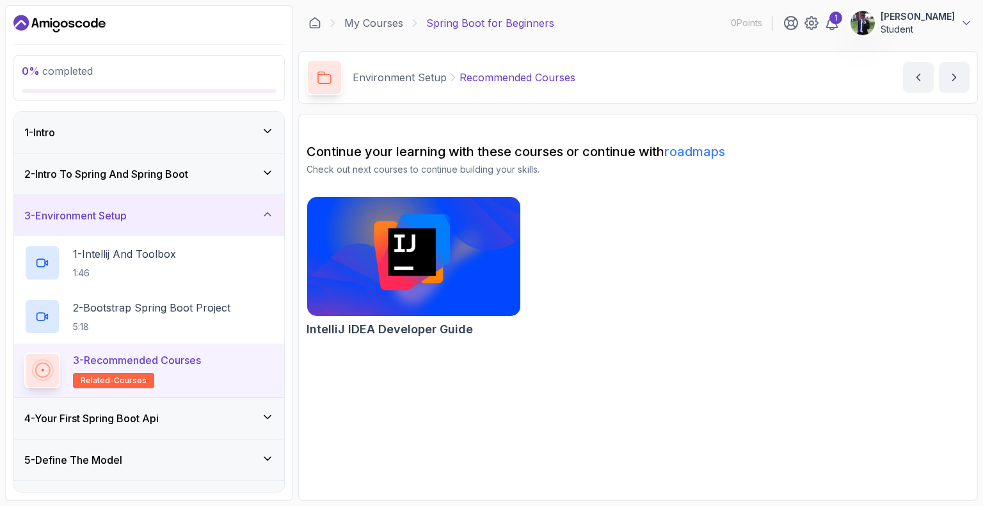
click at [418, 247] on img at bounding box center [413, 256] width 223 height 125
click at [140, 363] on p "3 - Recommended Courses" at bounding box center [137, 359] width 128 height 15
click at [389, 262] on img at bounding box center [413, 256] width 223 height 125
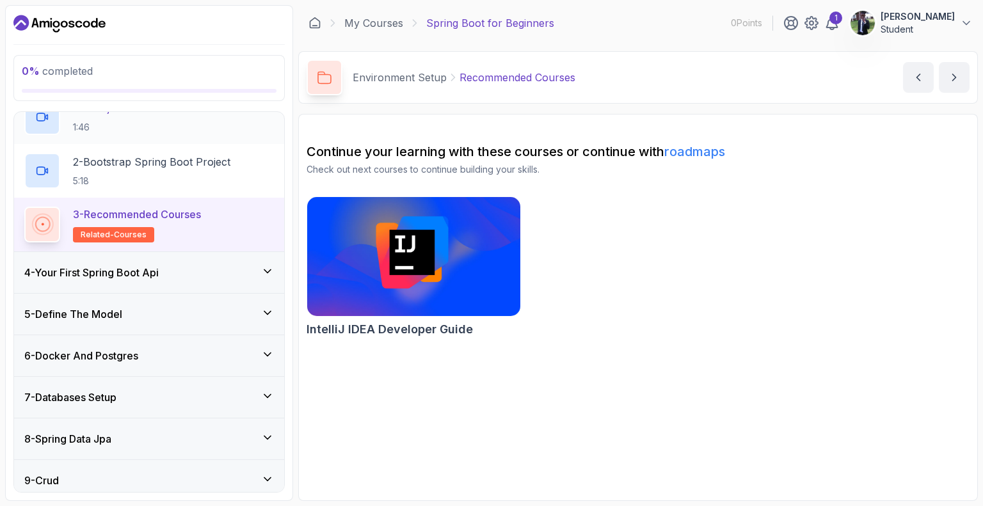
scroll to position [151, 0]
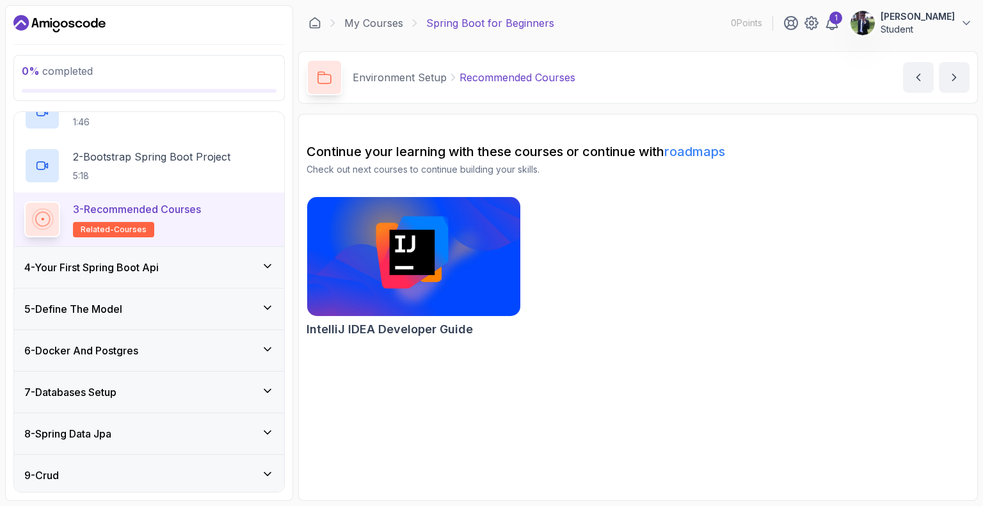
click at [268, 262] on icon at bounding box center [267, 266] width 13 height 13
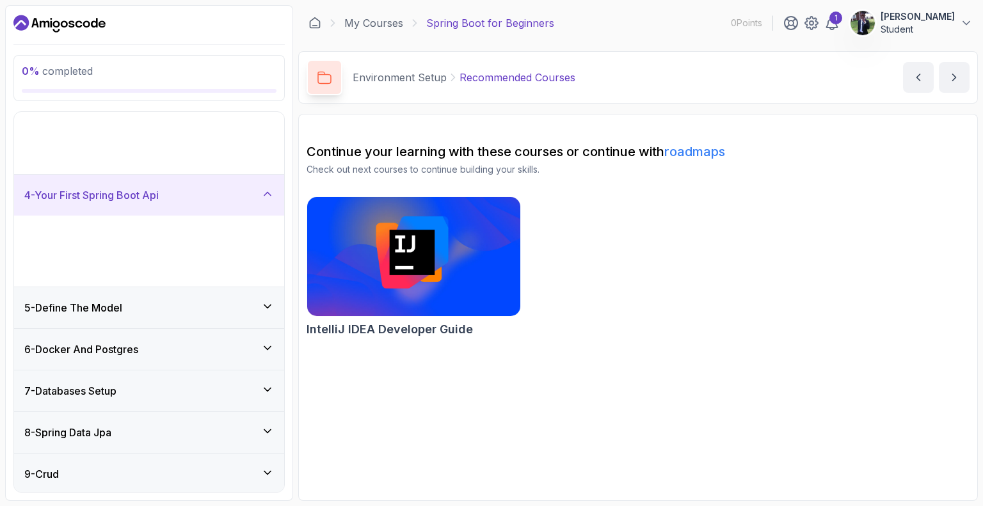
scroll to position [115, 0]
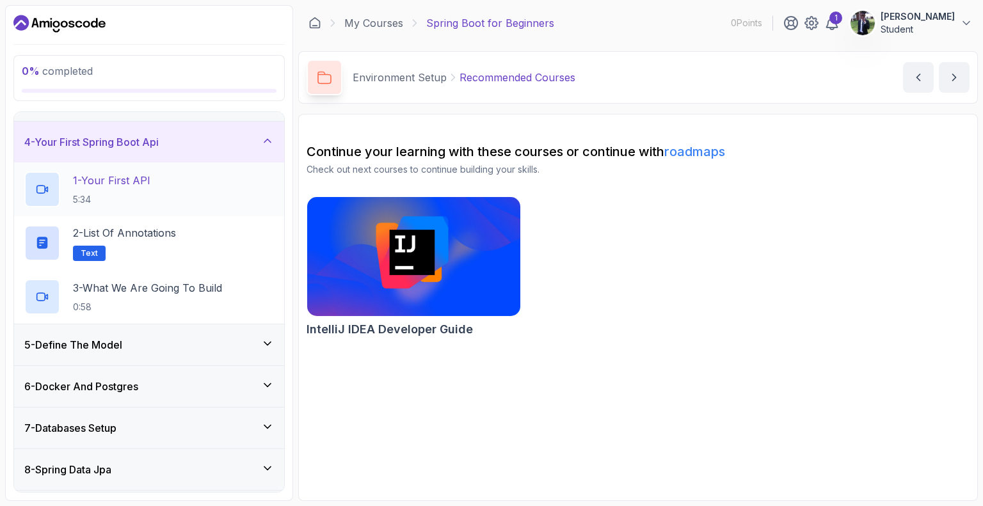
click at [194, 173] on div "1 - Your First API 5:34" at bounding box center [148, 189] width 249 height 36
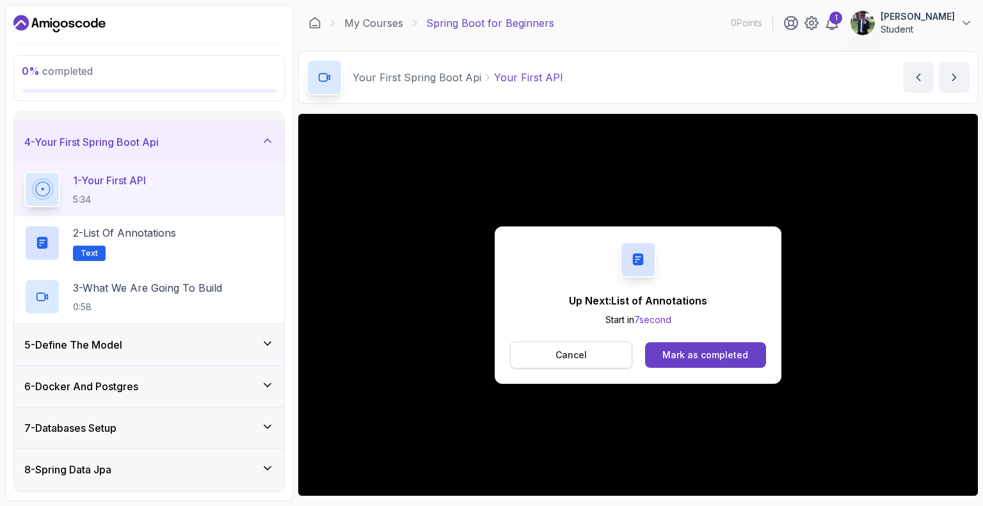
click at [585, 349] on p "Cancel" at bounding box center [570, 355] width 31 height 13
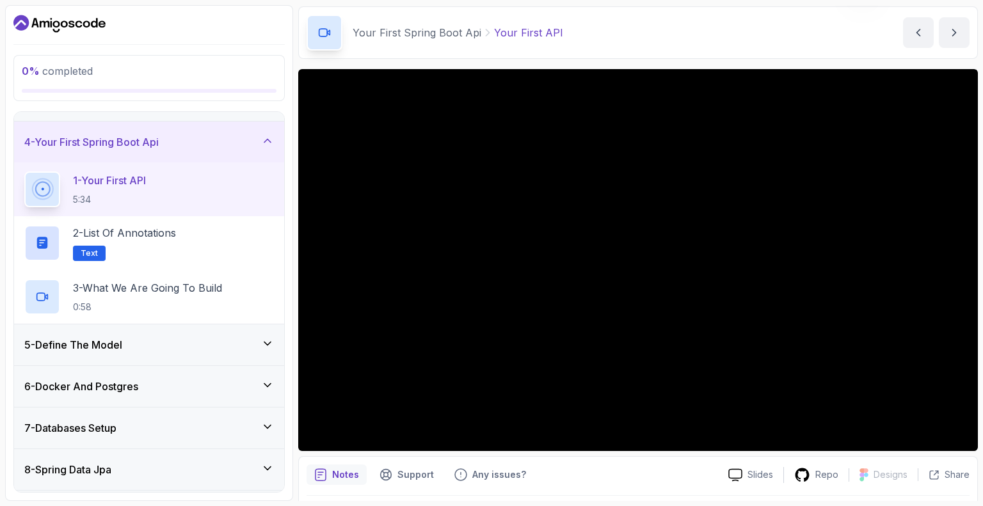
scroll to position [28, 0]
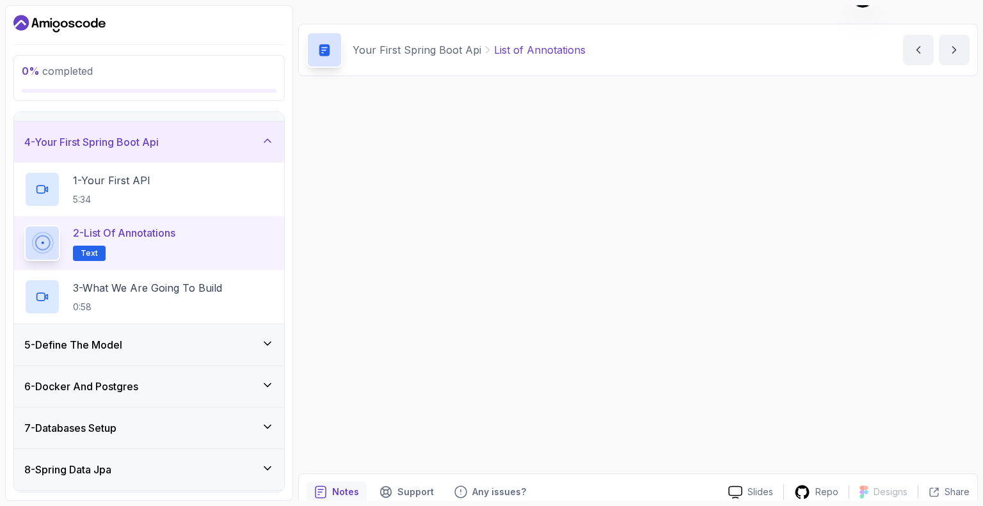
click at [494, 325] on div "Up Next: List of Annotations Start in 0 second Cancel Mark as completed" at bounding box center [637, 277] width 679 height 382
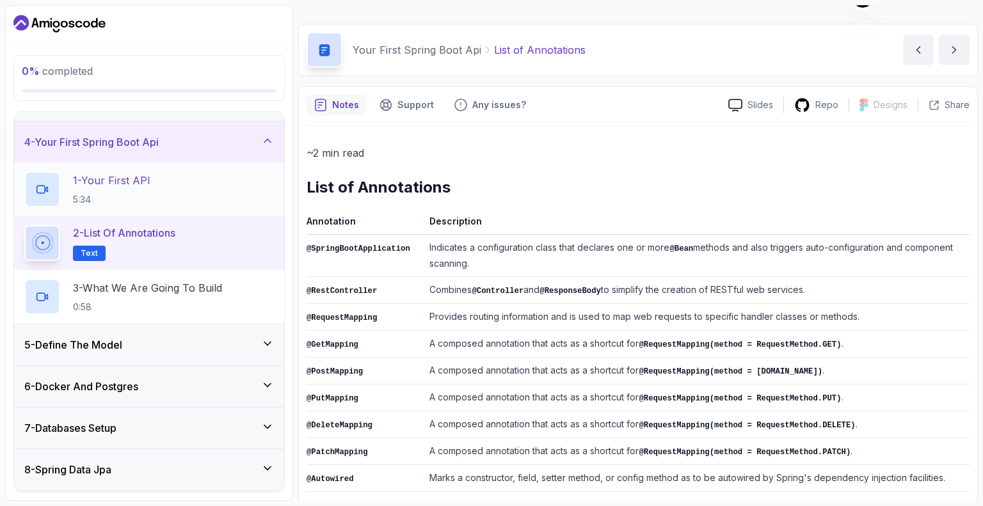
click at [127, 186] on p "1 - Your First API" at bounding box center [111, 180] width 77 height 15
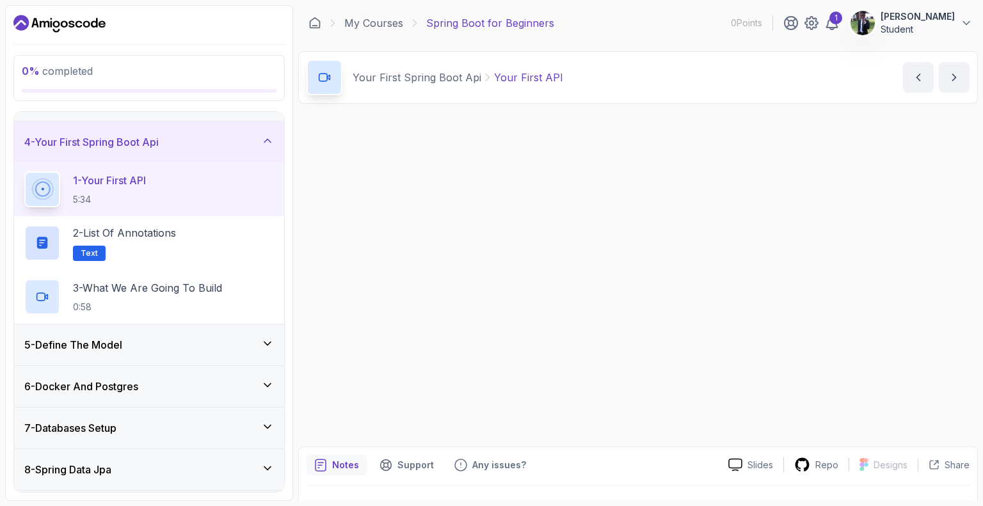
click at [127, 186] on p "1 - Your First API" at bounding box center [109, 180] width 73 height 15
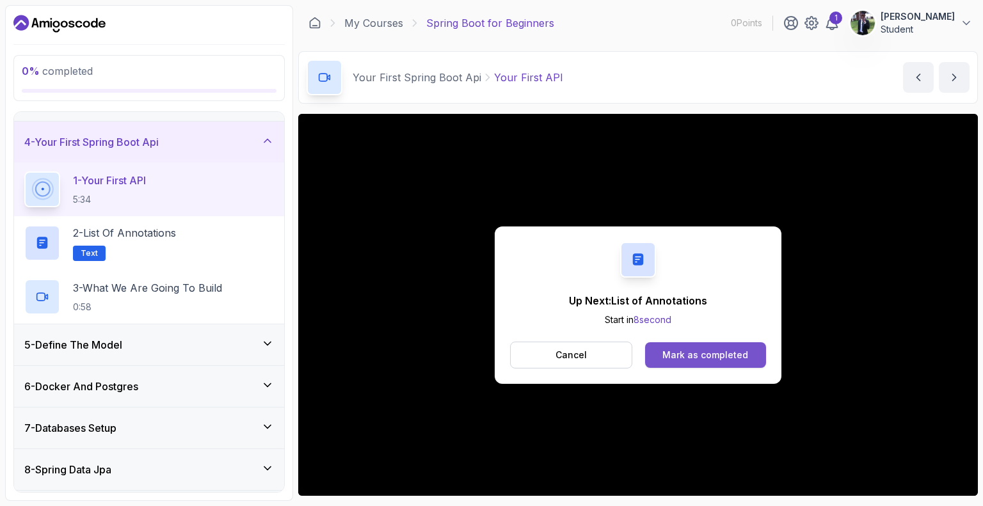
click at [732, 360] on div "Mark as completed" at bounding box center [705, 355] width 86 height 13
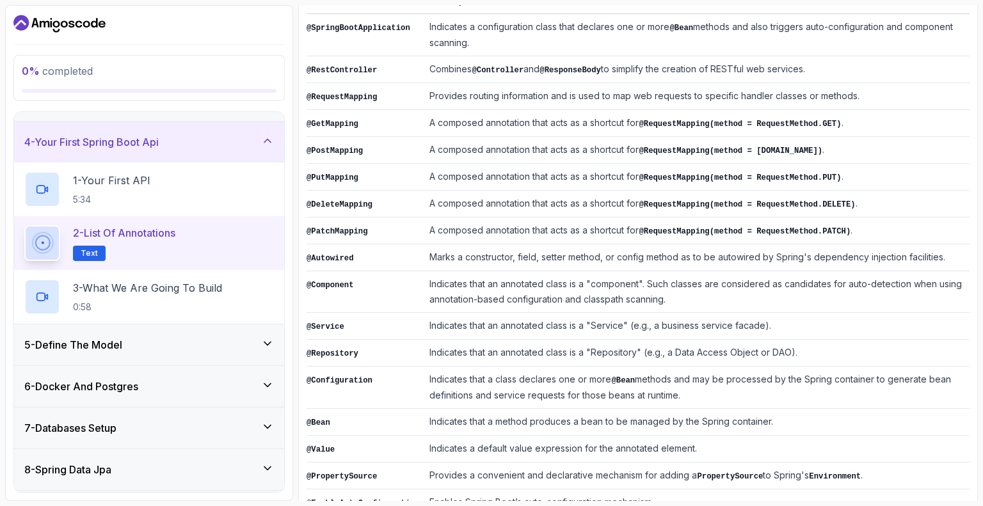
scroll to position [276, 0]
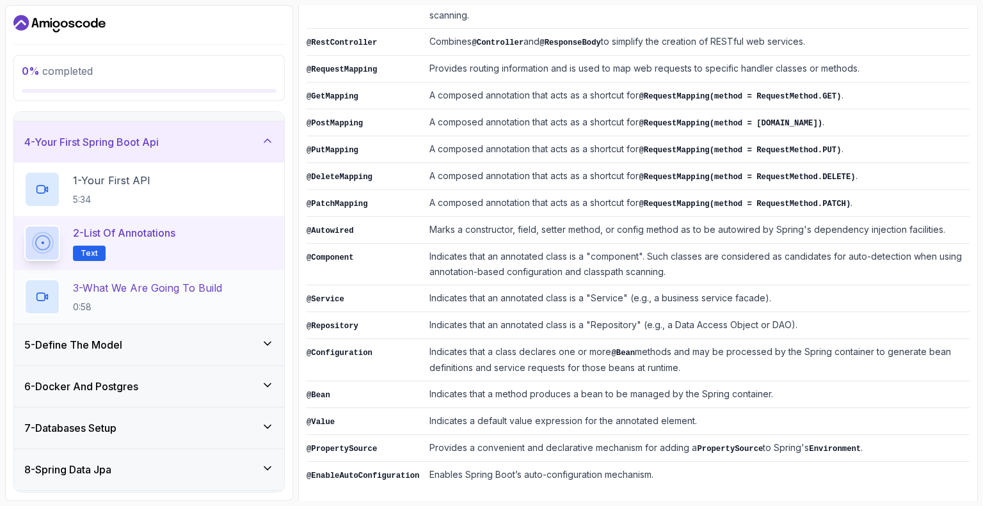
click at [208, 301] on p "0:58" at bounding box center [147, 307] width 149 height 13
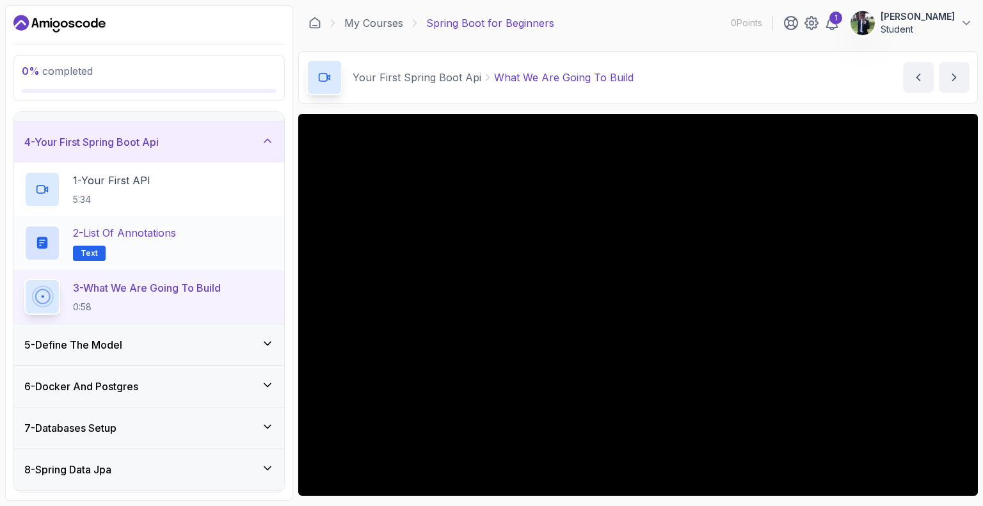
click at [154, 233] on p "2 - List of Annotations" at bounding box center [124, 232] width 103 height 15
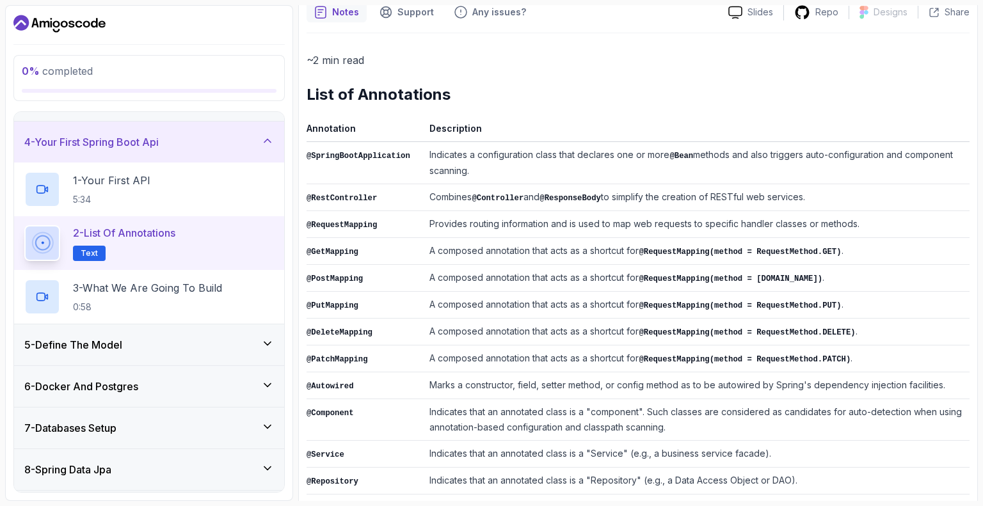
scroll to position [120, 0]
click at [178, 288] on p "3 - What We Are Going To Build" at bounding box center [147, 287] width 149 height 15
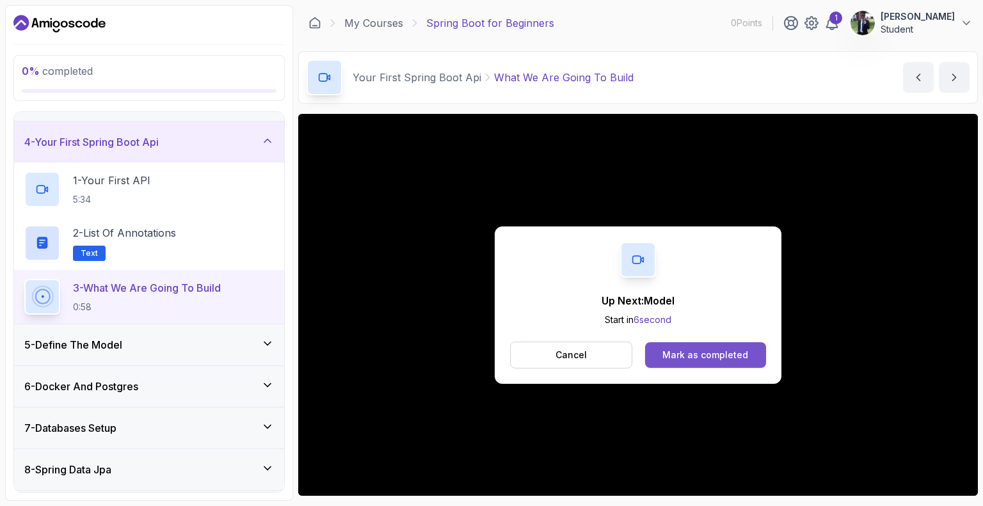
click at [698, 355] on div "Mark as completed" at bounding box center [705, 355] width 86 height 13
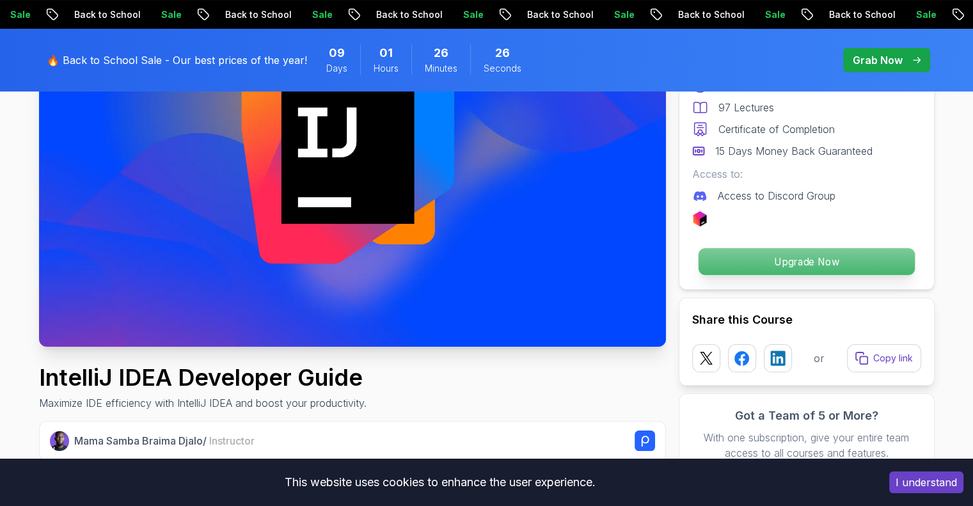
click at [786, 258] on p "Upgrade Now" at bounding box center [806, 261] width 216 height 27
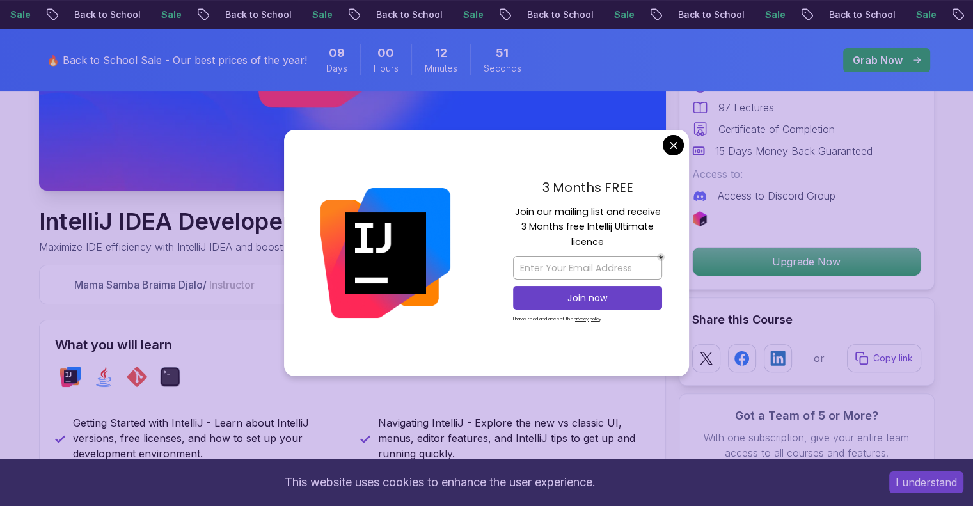
scroll to position [354, 0]
